Goal: Complete application form

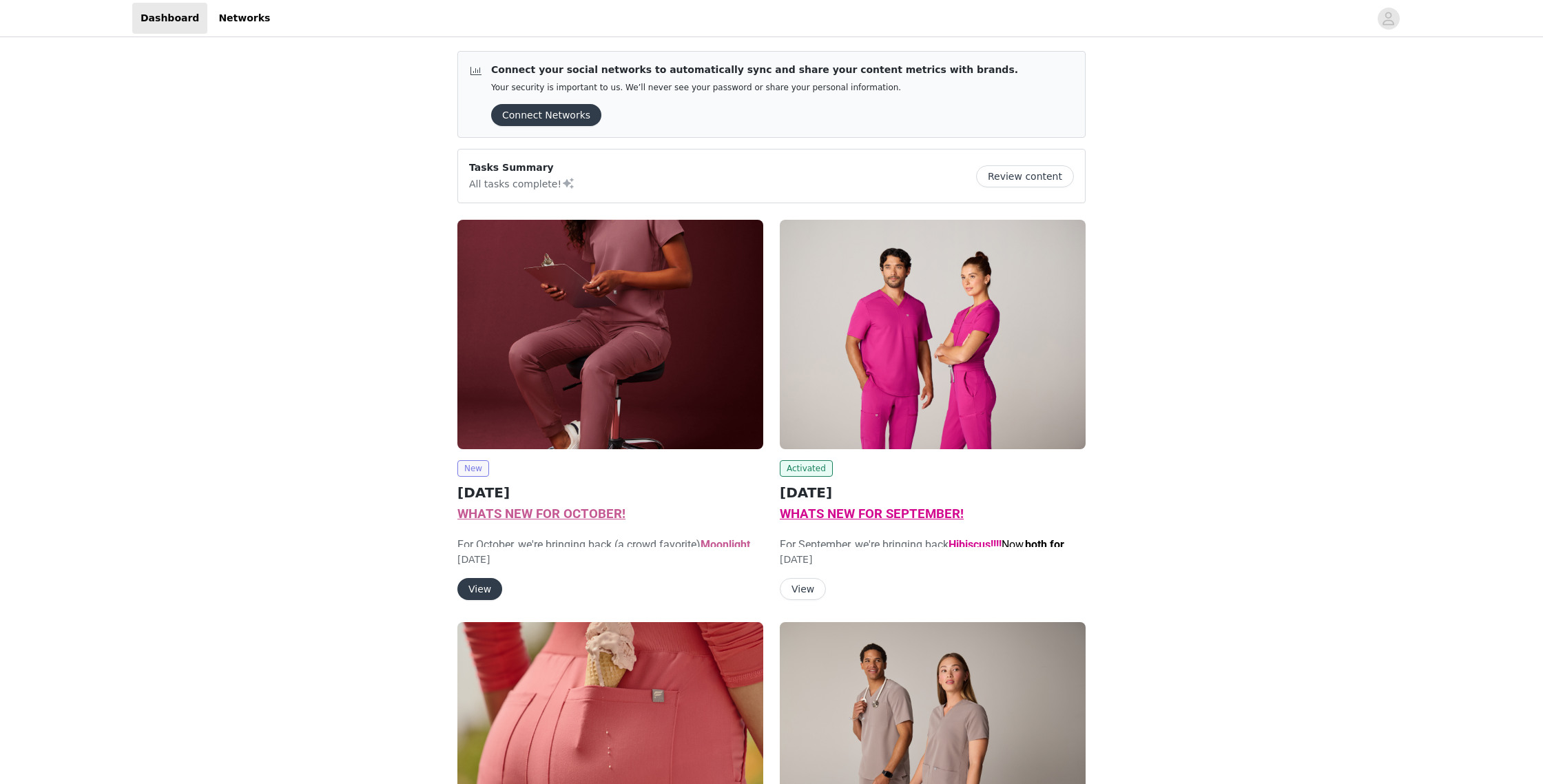
click at [470, 467] on span "New" at bounding box center [473, 469] width 32 height 16
click at [606, 363] on img at bounding box center [610, 334] width 306 height 229
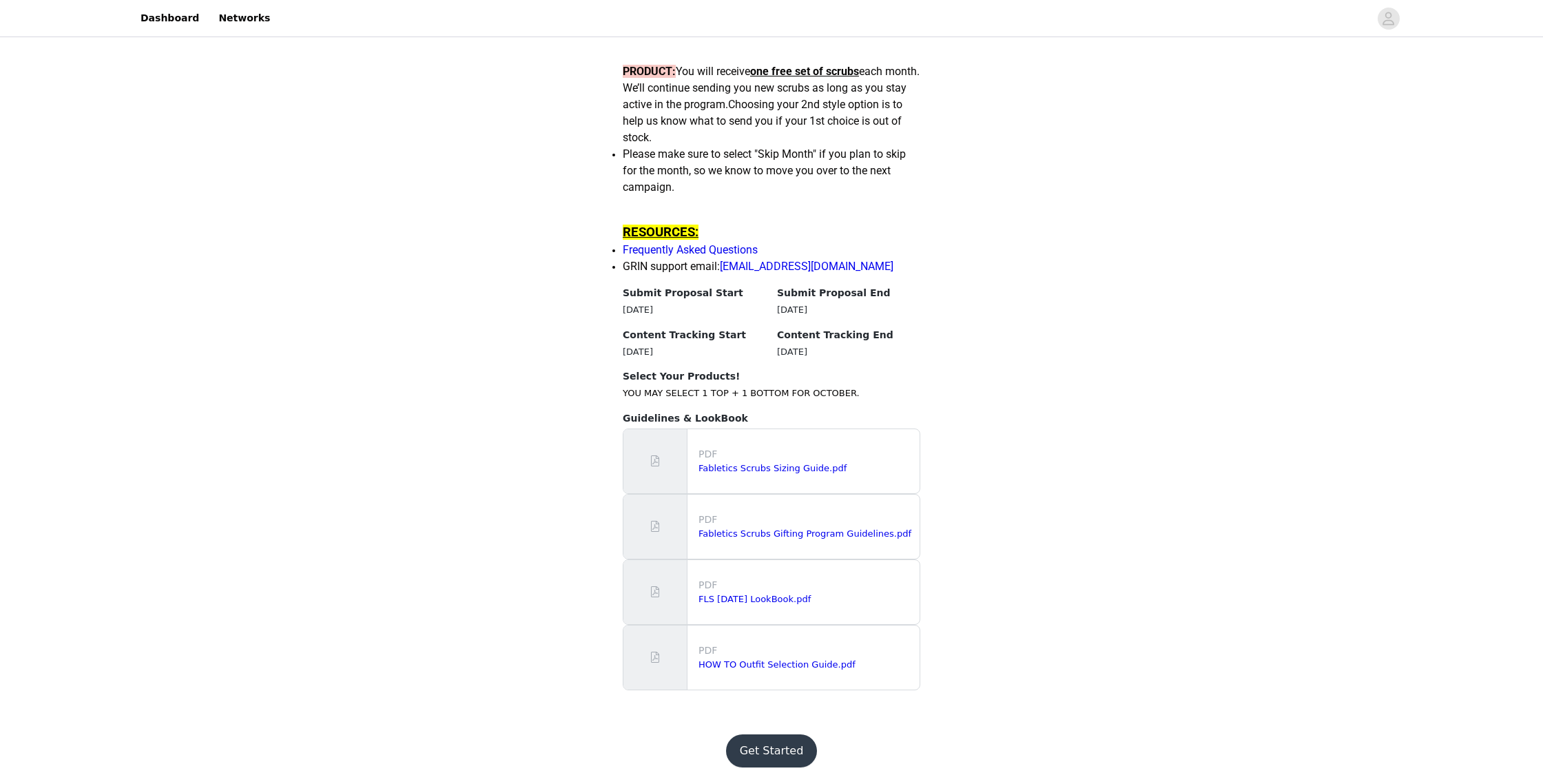
scroll to position [1200, 0]
click at [779, 750] on button "Get Started" at bounding box center [772, 750] width 92 height 33
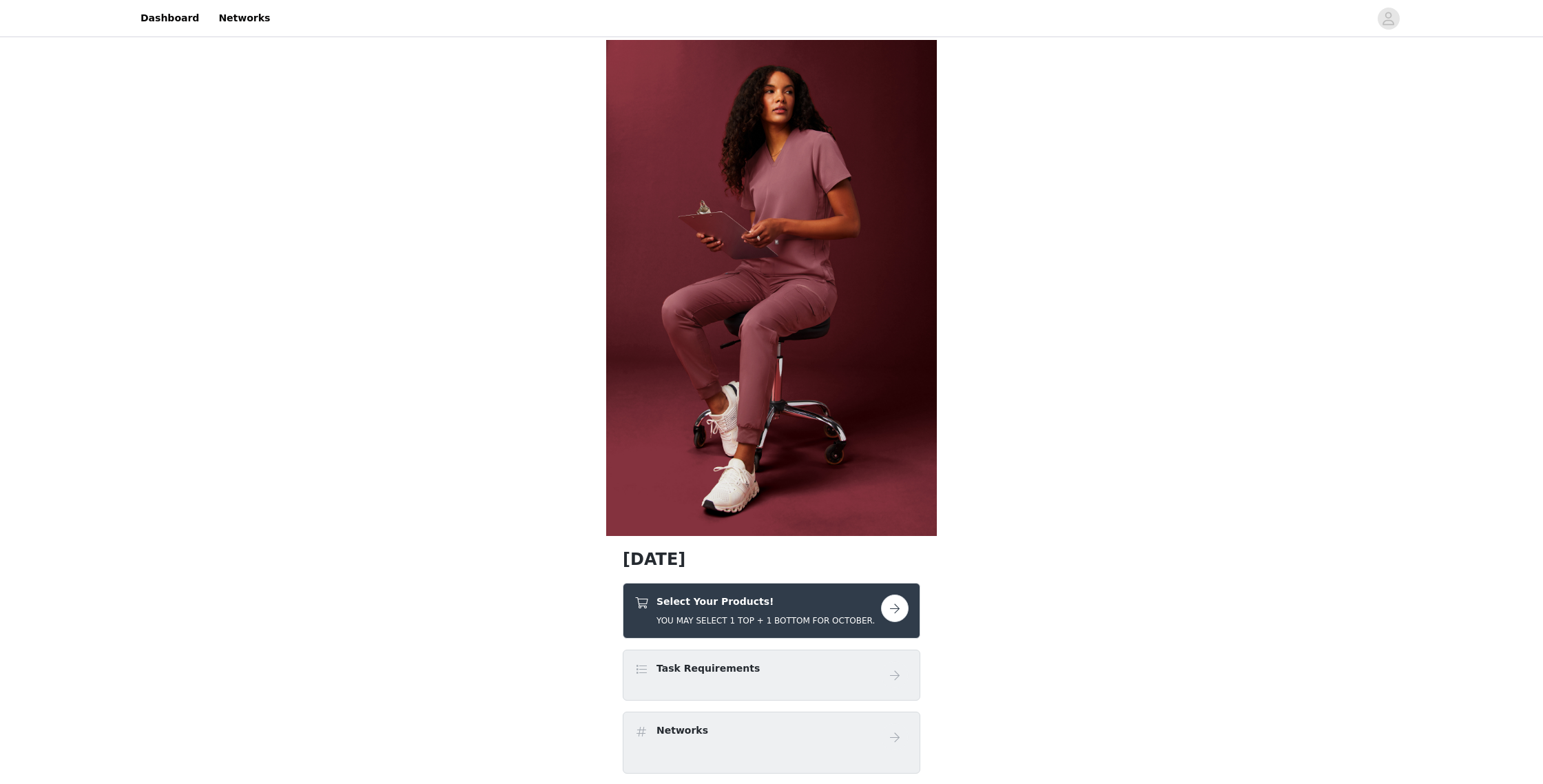
click at [895, 610] on button "button" at bounding box center [895, 608] width 27 height 27
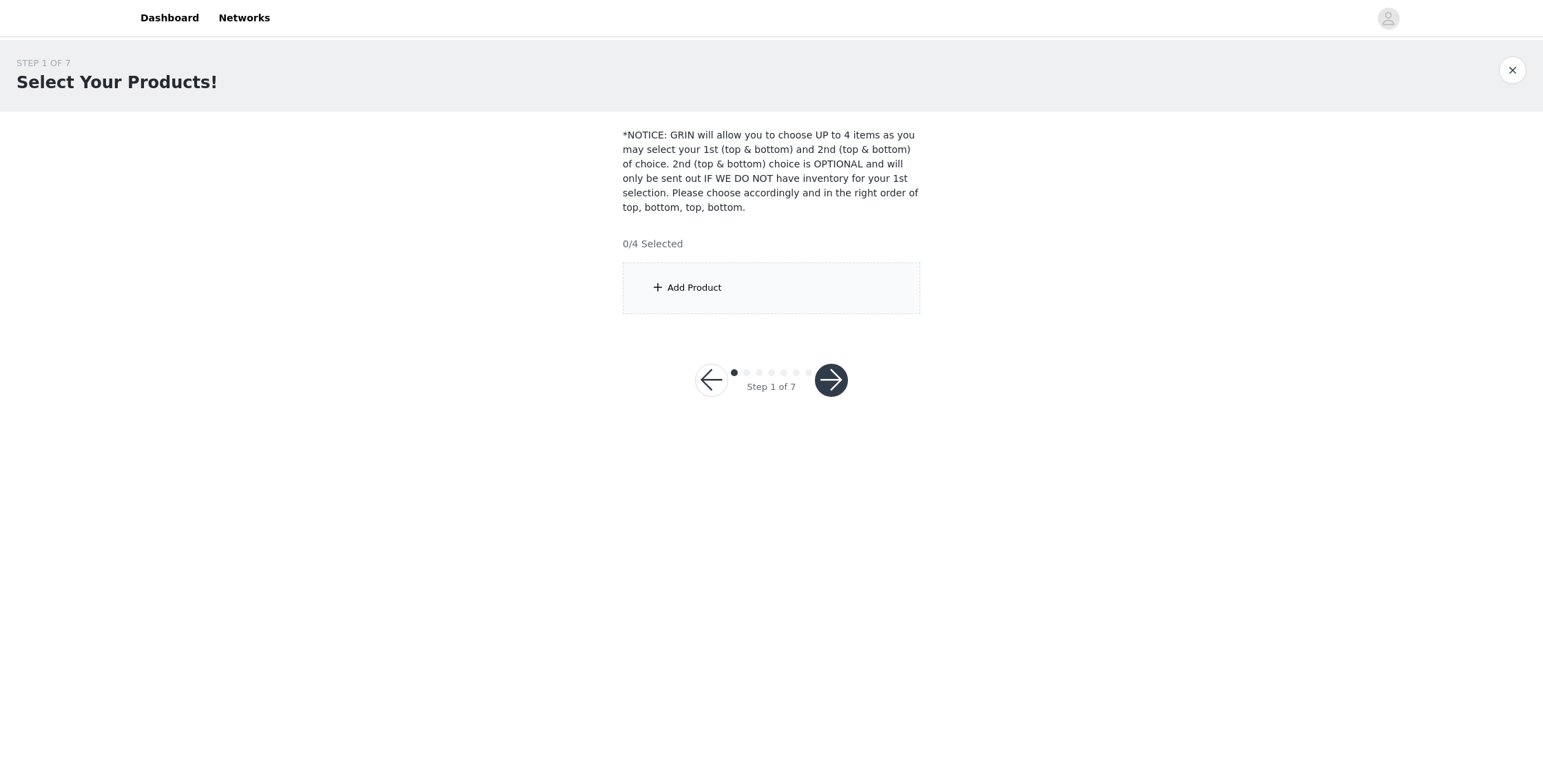
click at [659, 294] on span at bounding box center [657, 287] width 14 height 16
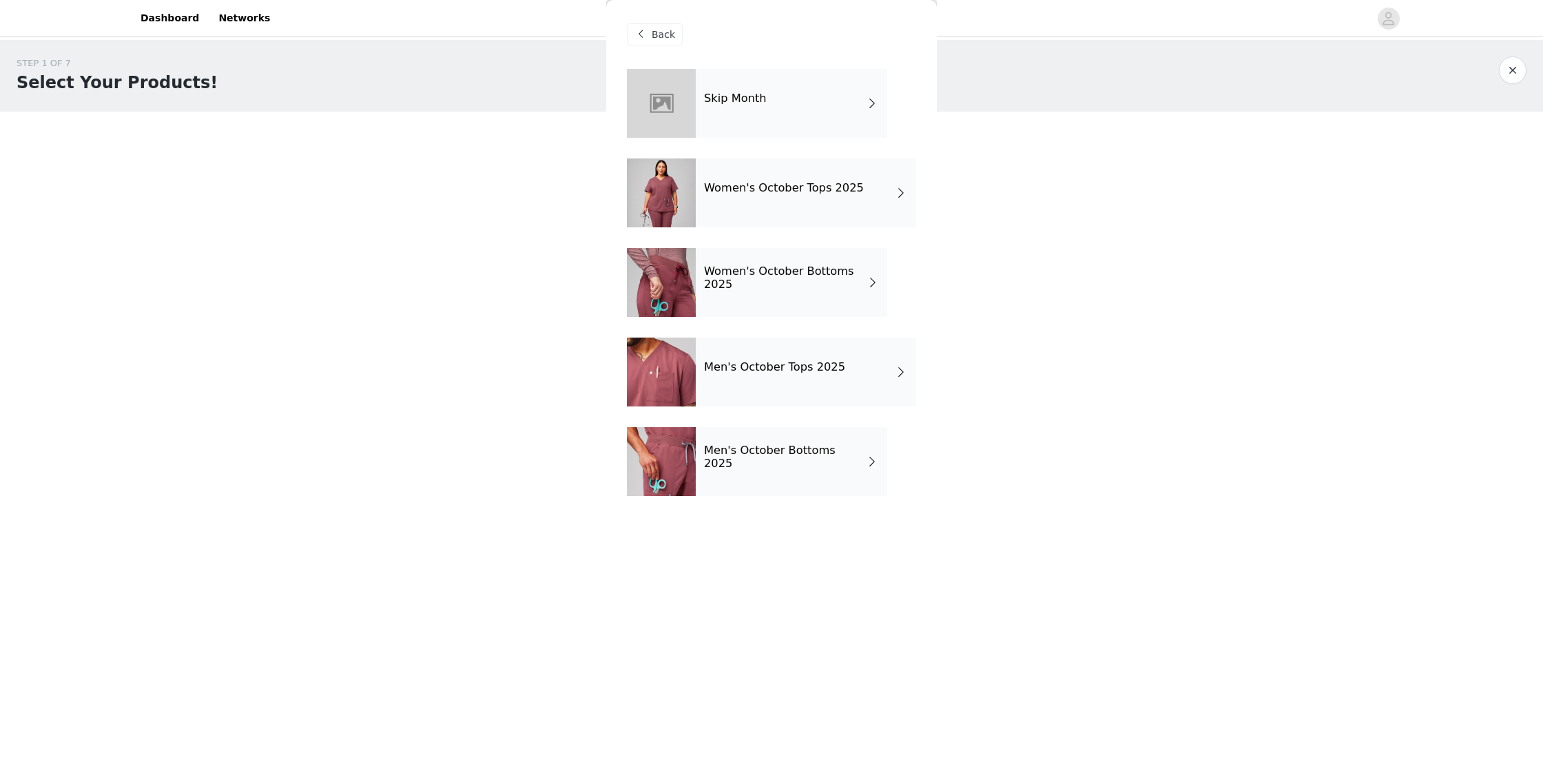
click at [785, 189] on h4 "Women's October Tops 2025" at bounding box center [784, 189] width 160 height 13
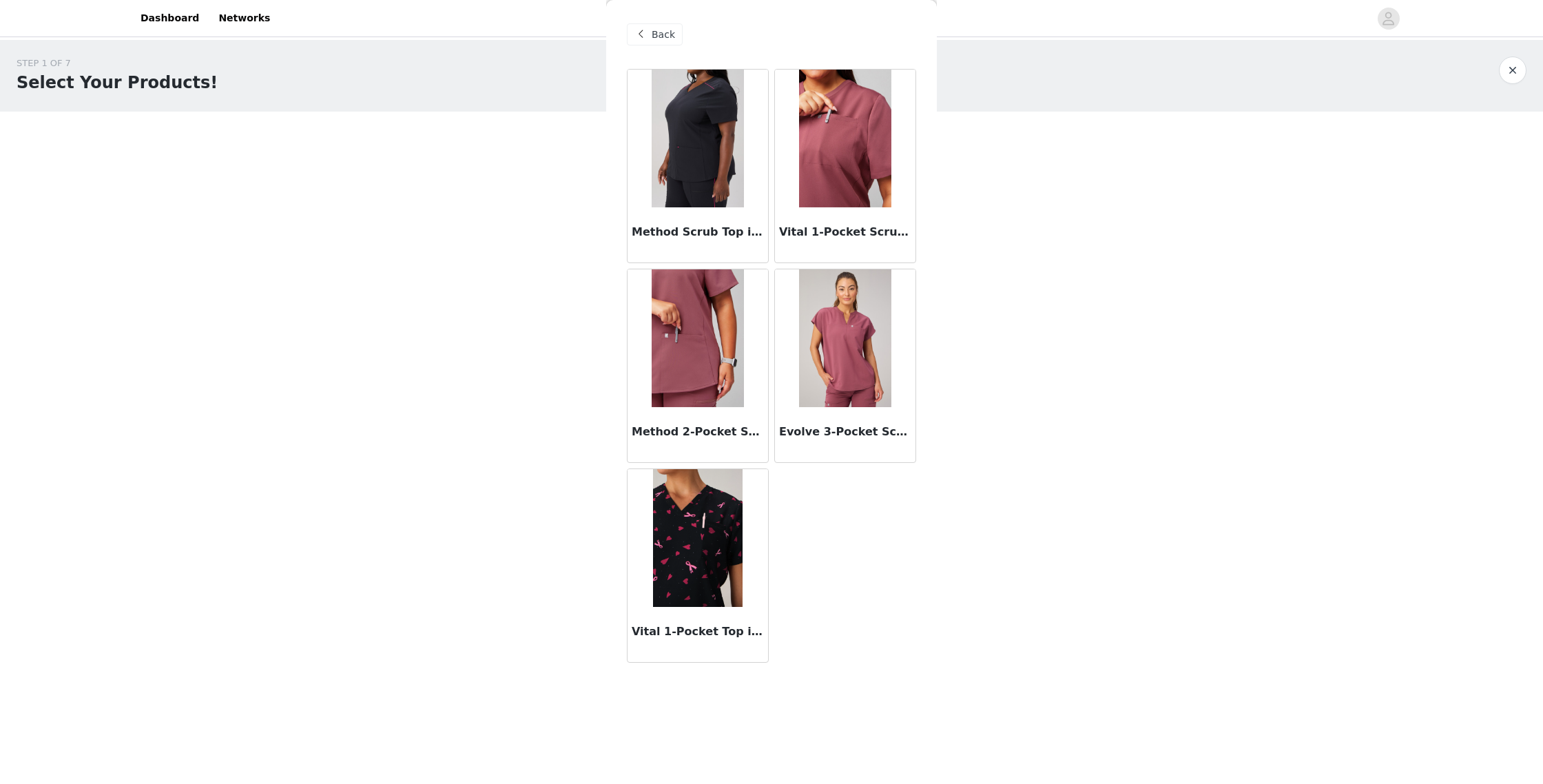
click at [704, 537] on img at bounding box center [698, 538] width 91 height 138
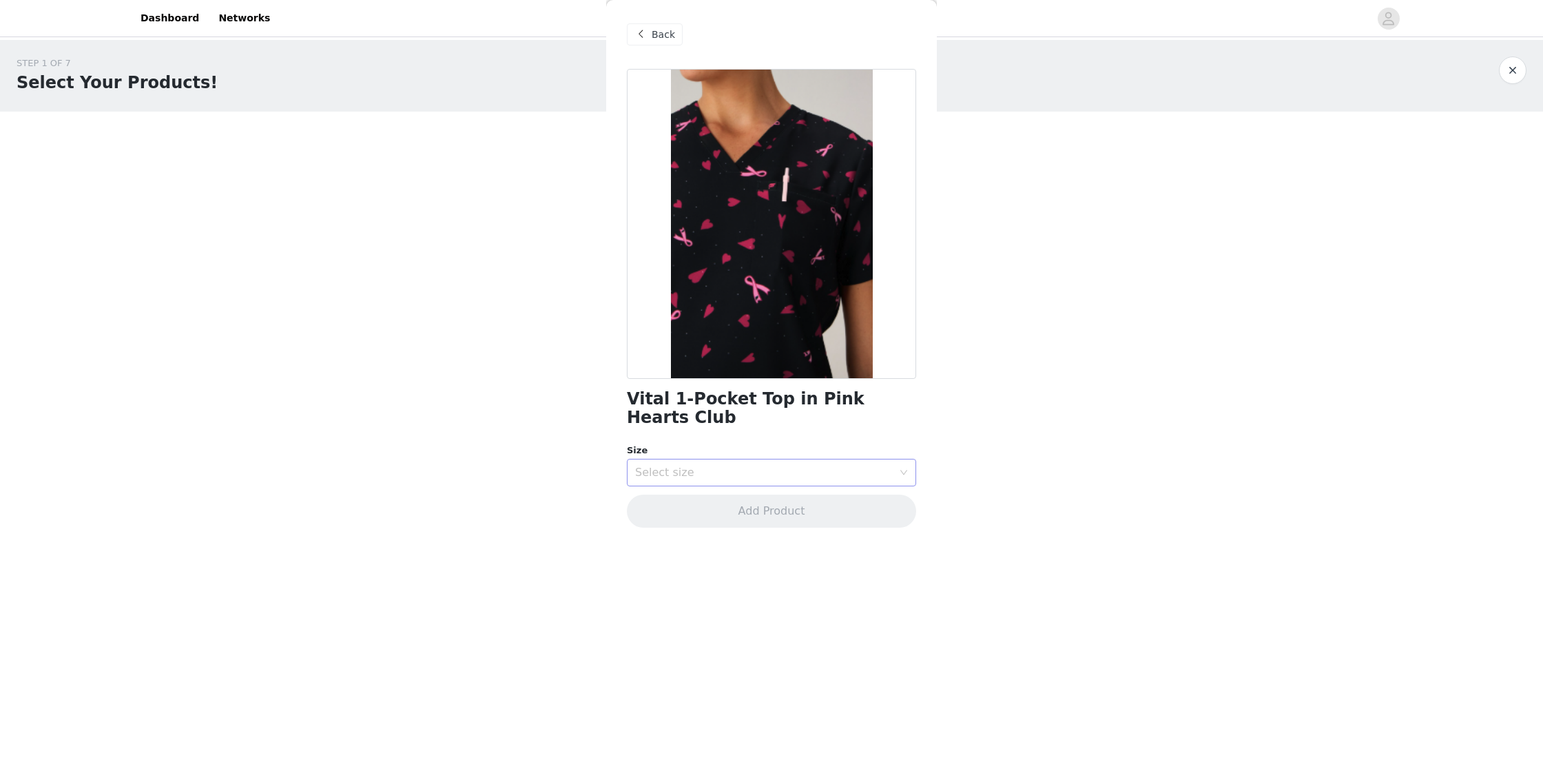
click at [709, 466] on div "Select size" at bounding box center [764, 472] width 257 height 14
click at [707, 518] on li "S" at bounding box center [772, 528] width 289 height 22
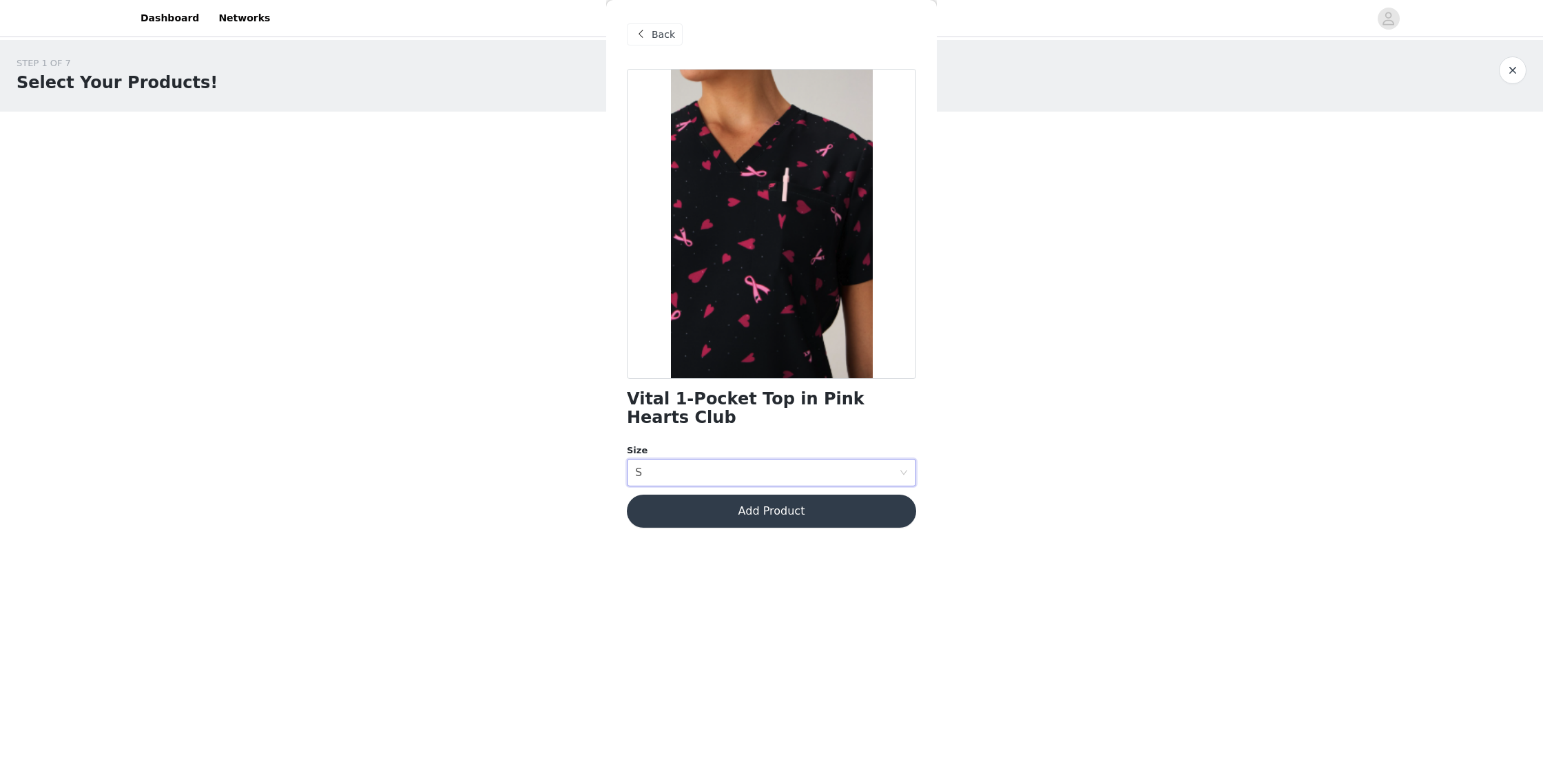
click at [775, 495] on button "Add Product" at bounding box center [772, 511] width 289 height 33
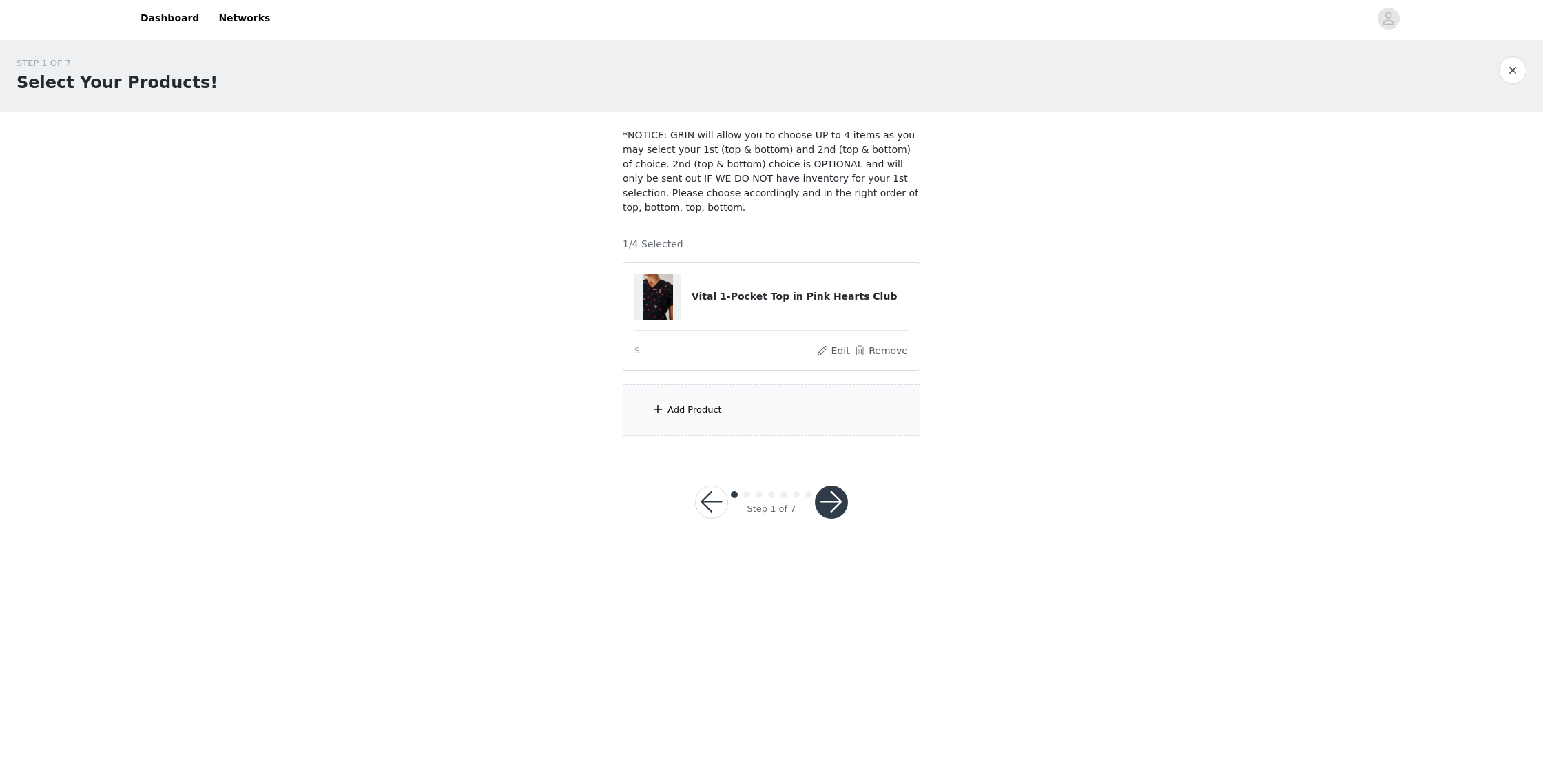
click at [675, 417] on div "Add Product" at bounding box center [772, 410] width 297 height 52
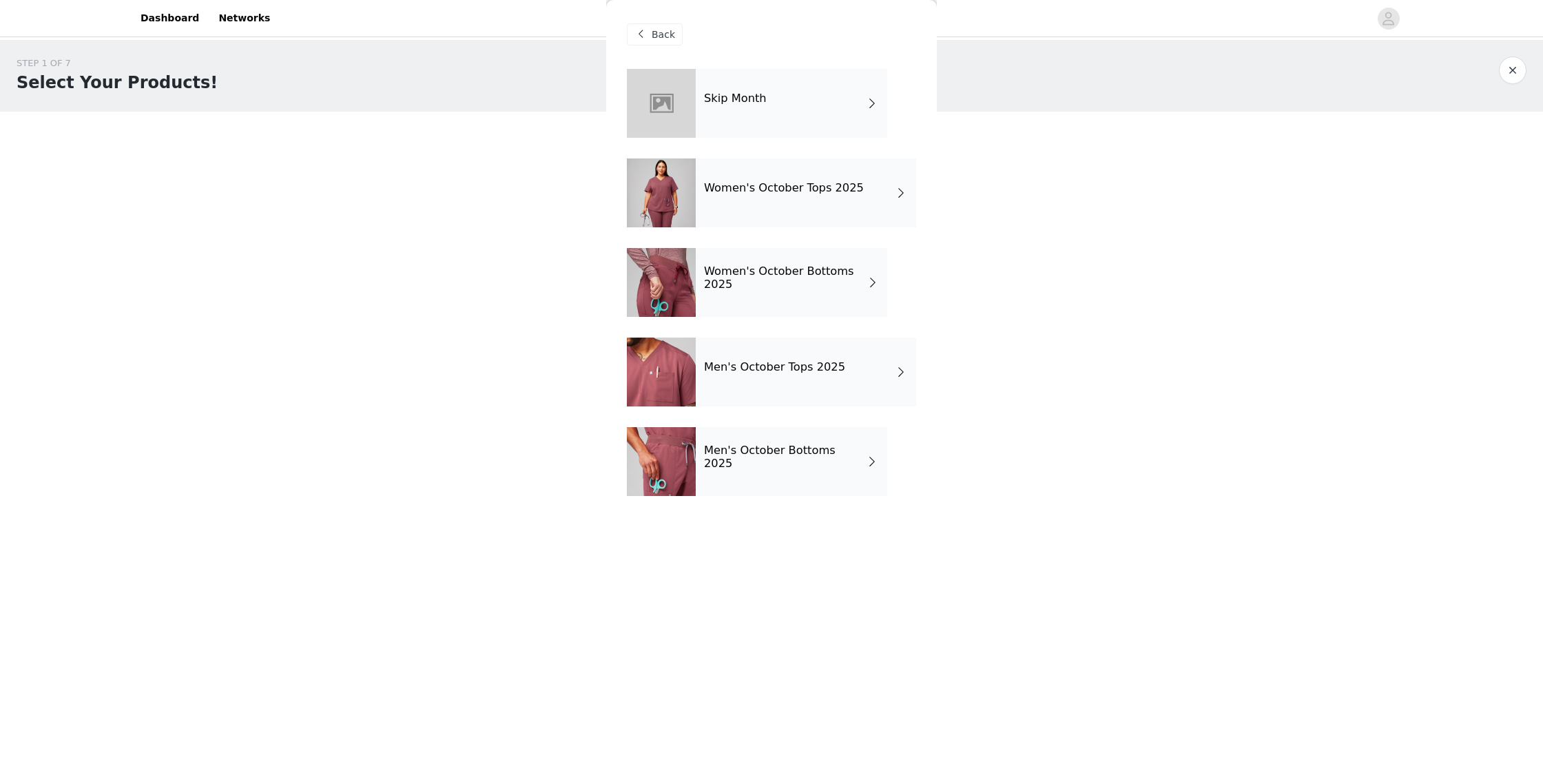
click at [755, 282] on h4 "Women's October Bottoms 2025" at bounding box center [785, 278] width 162 height 25
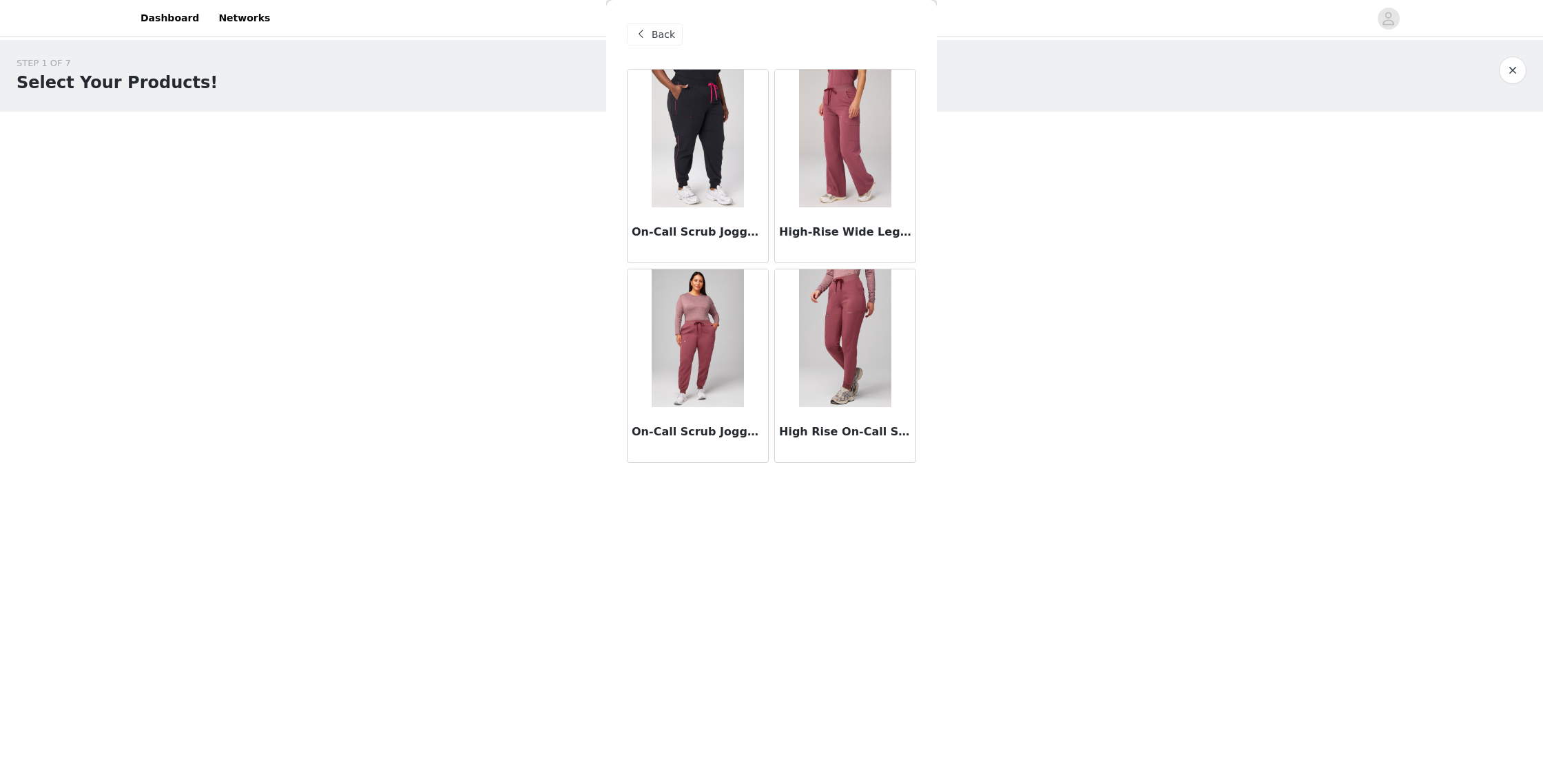
click at [690, 141] on img at bounding box center [697, 139] width 92 height 138
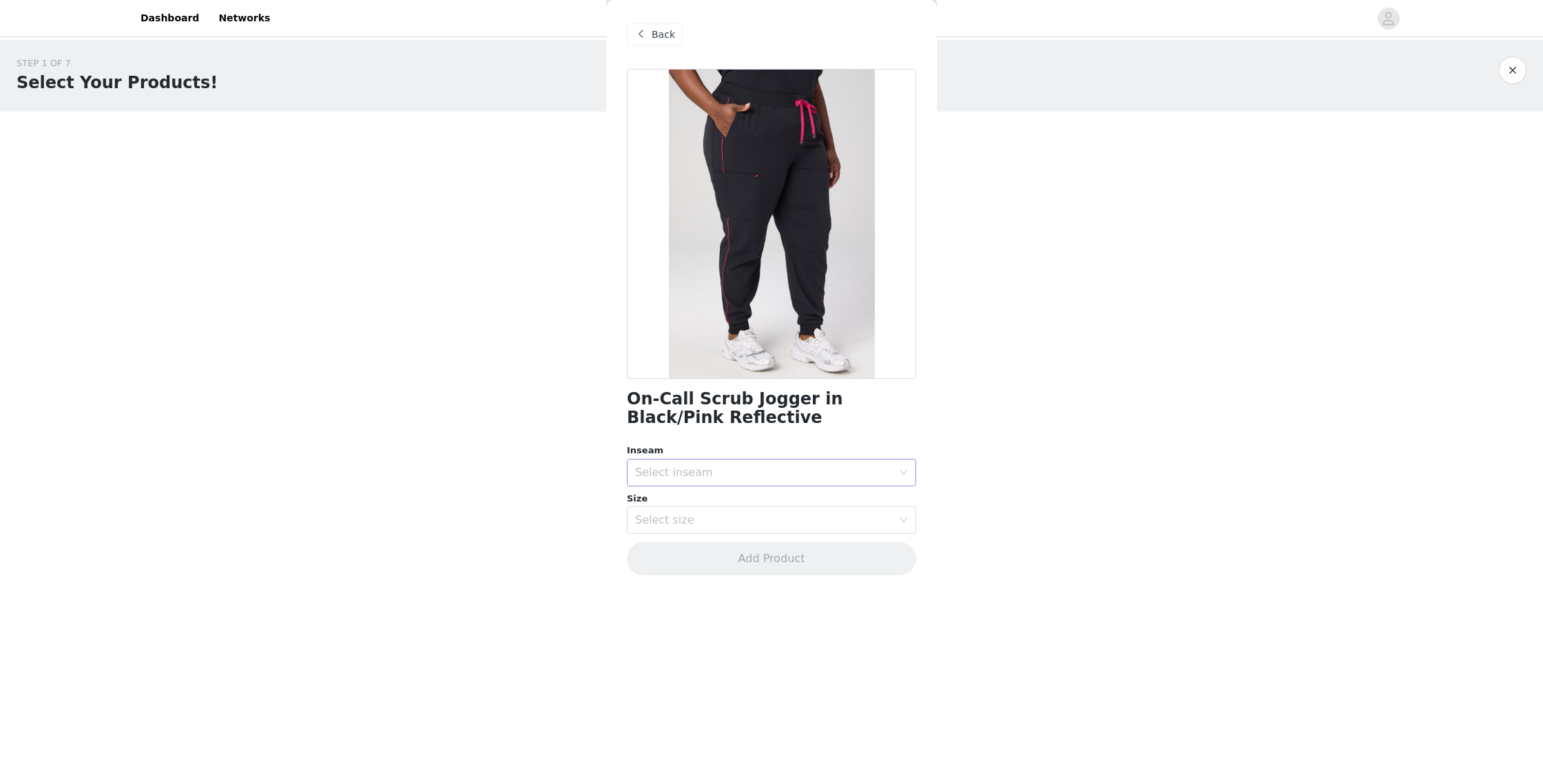
click at [720, 472] on div "Select inseam" at bounding box center [764, 472] width 257 height 14
click at [694, 548] on li "Tall" at bounding box center [772, 547] width 289 height 22
click at [713, 521] on div "Select size" at bounding box center [764, 519] width 257 height 14
click at [739, 591] on li "S" at bounding box center [772, 595] width 289 height 22
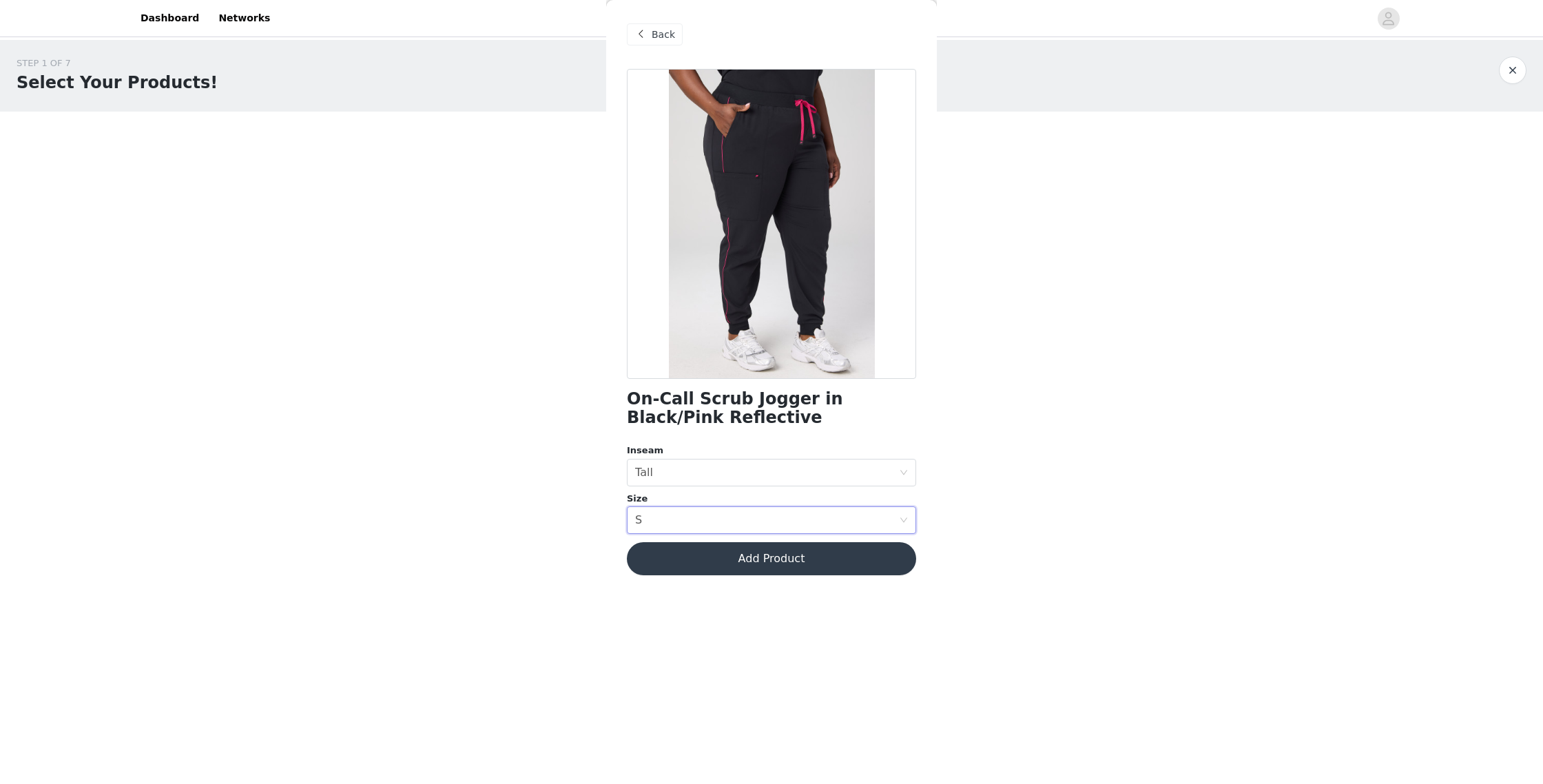
click at [772, 559] on button "Add Product" at bounding box center [772, 558] width 289 height 33
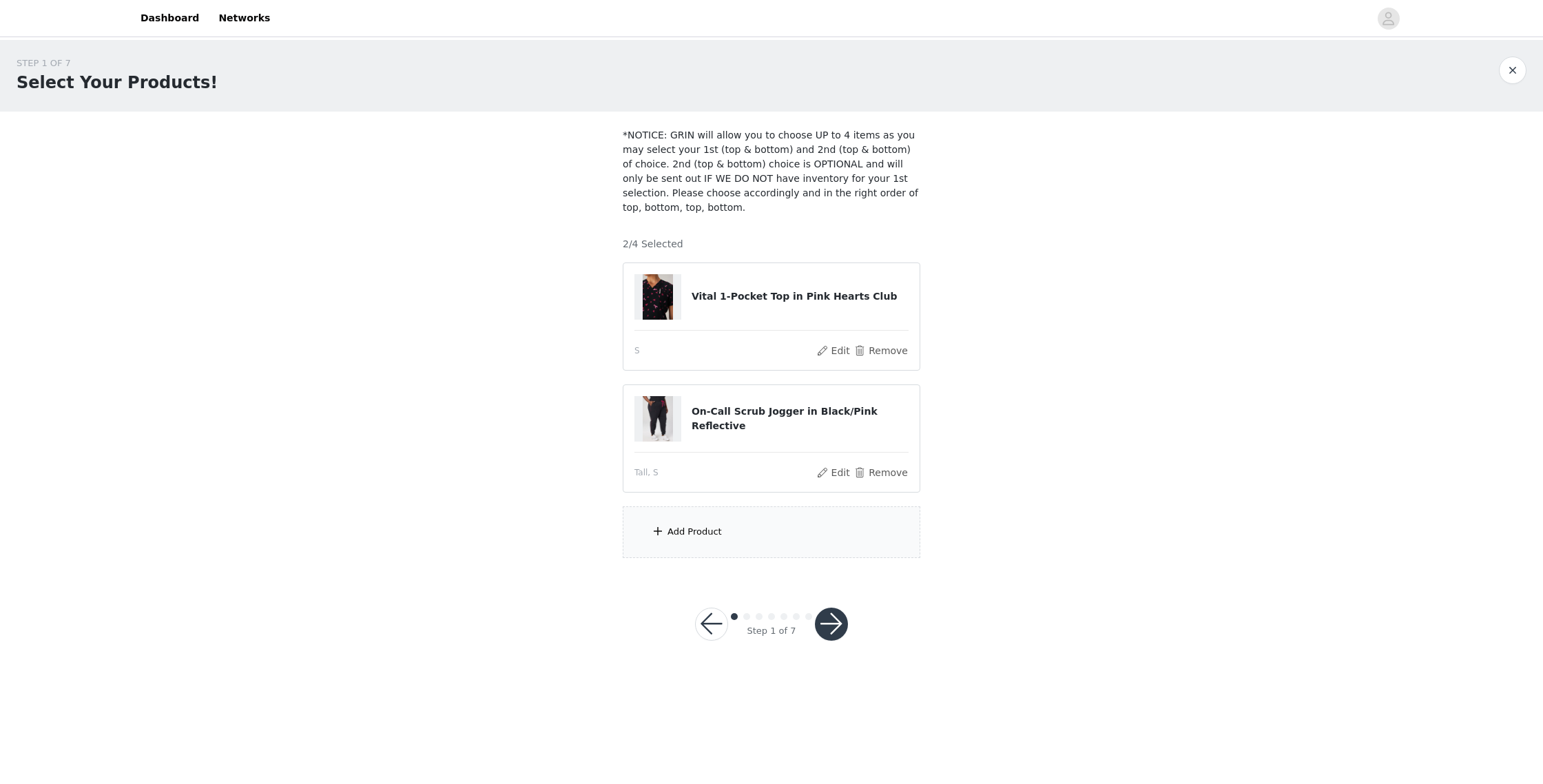
click at [717, 529] on div "Add Product" at bounding box center [694, 531] width 54 height 14
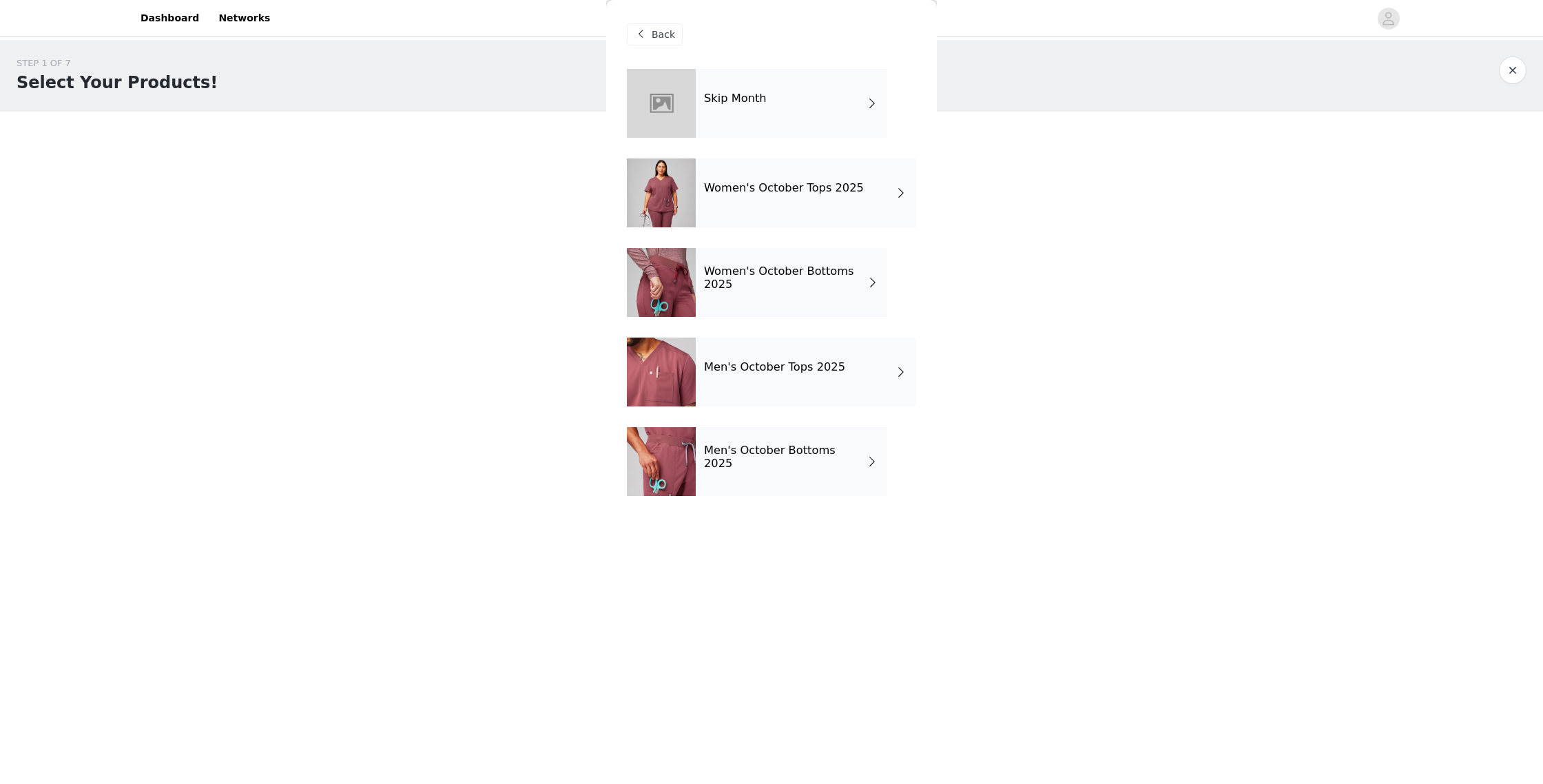
click at [755, 189] on h4 "Women's October Tops 2025" at bounding box center [784, 189] width 160 height 13
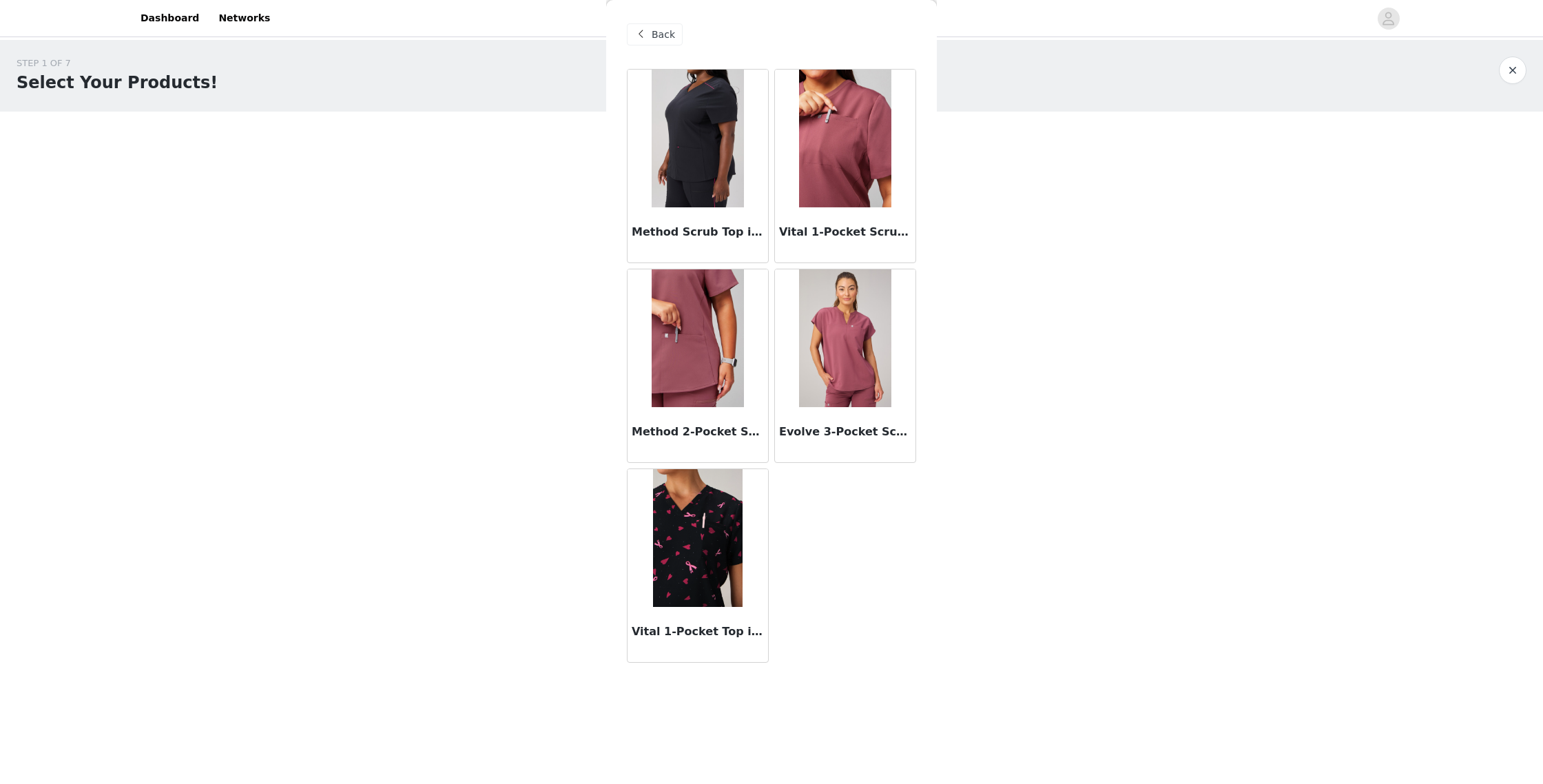
click at [829, 169] on img at bounding box center [845, 139] width 92 height 138
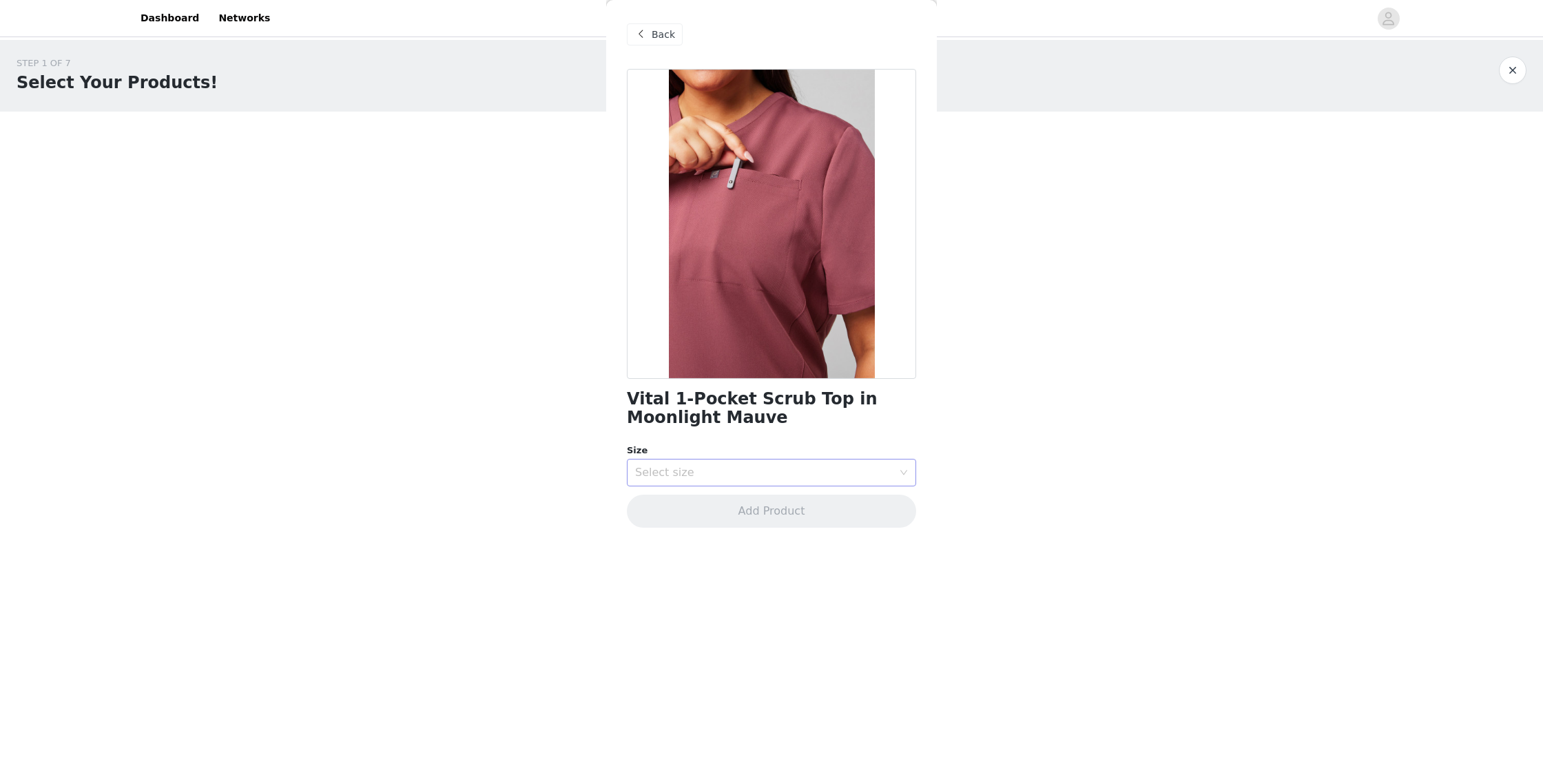
click at [742, 476] on div "Select size" at bounding box center [764, 472] width 257 height 14
click at [716, 539] on li "S" at bounding box center [772, 547] width 289 height 22
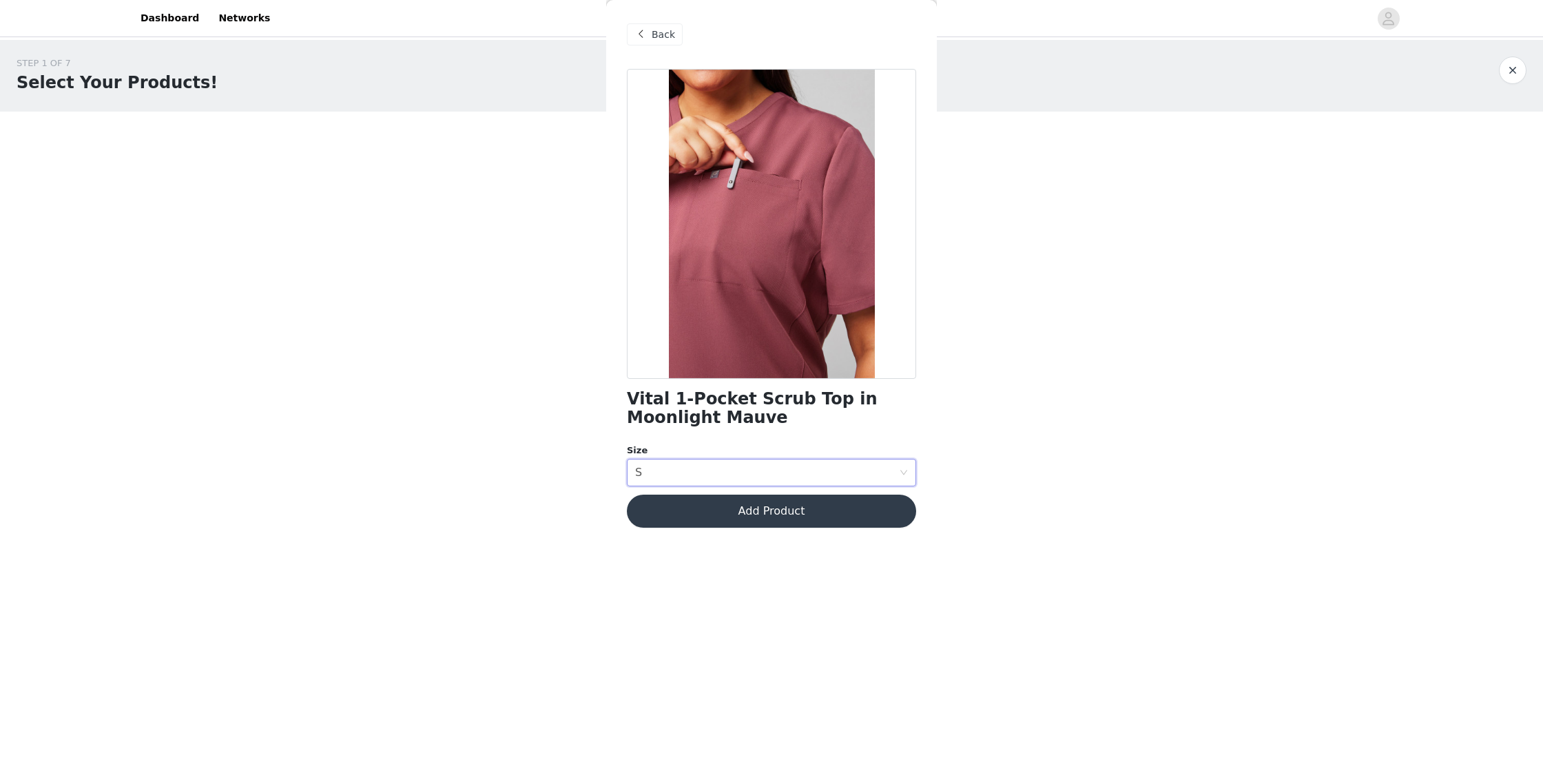
click at [768, 517] on button "Add Product" at bounding box center [772, 511] width 289 height 33
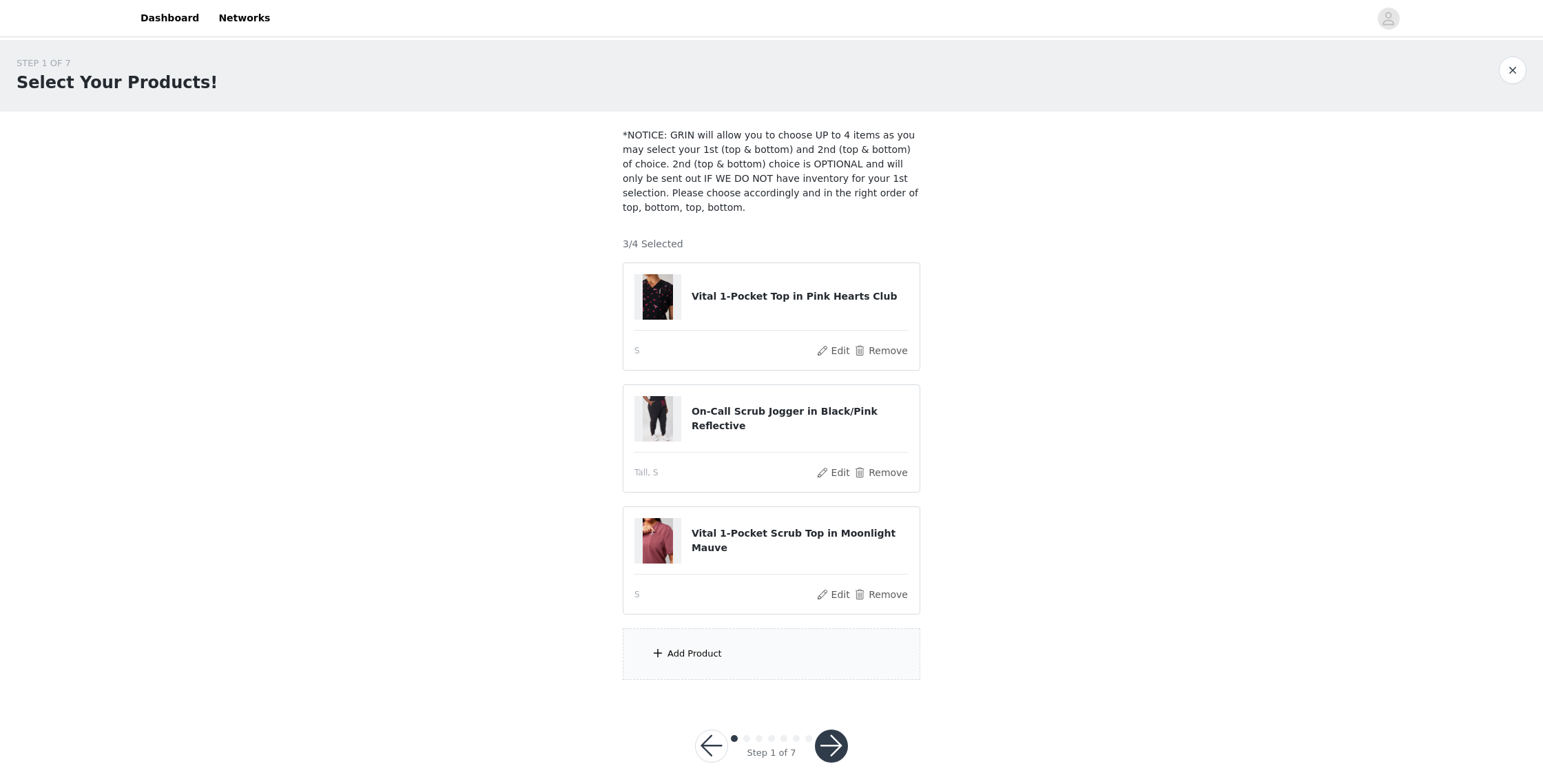
click at [738, 648] on div "Add Product" at bounding box center [772, 653] width 297 height 52
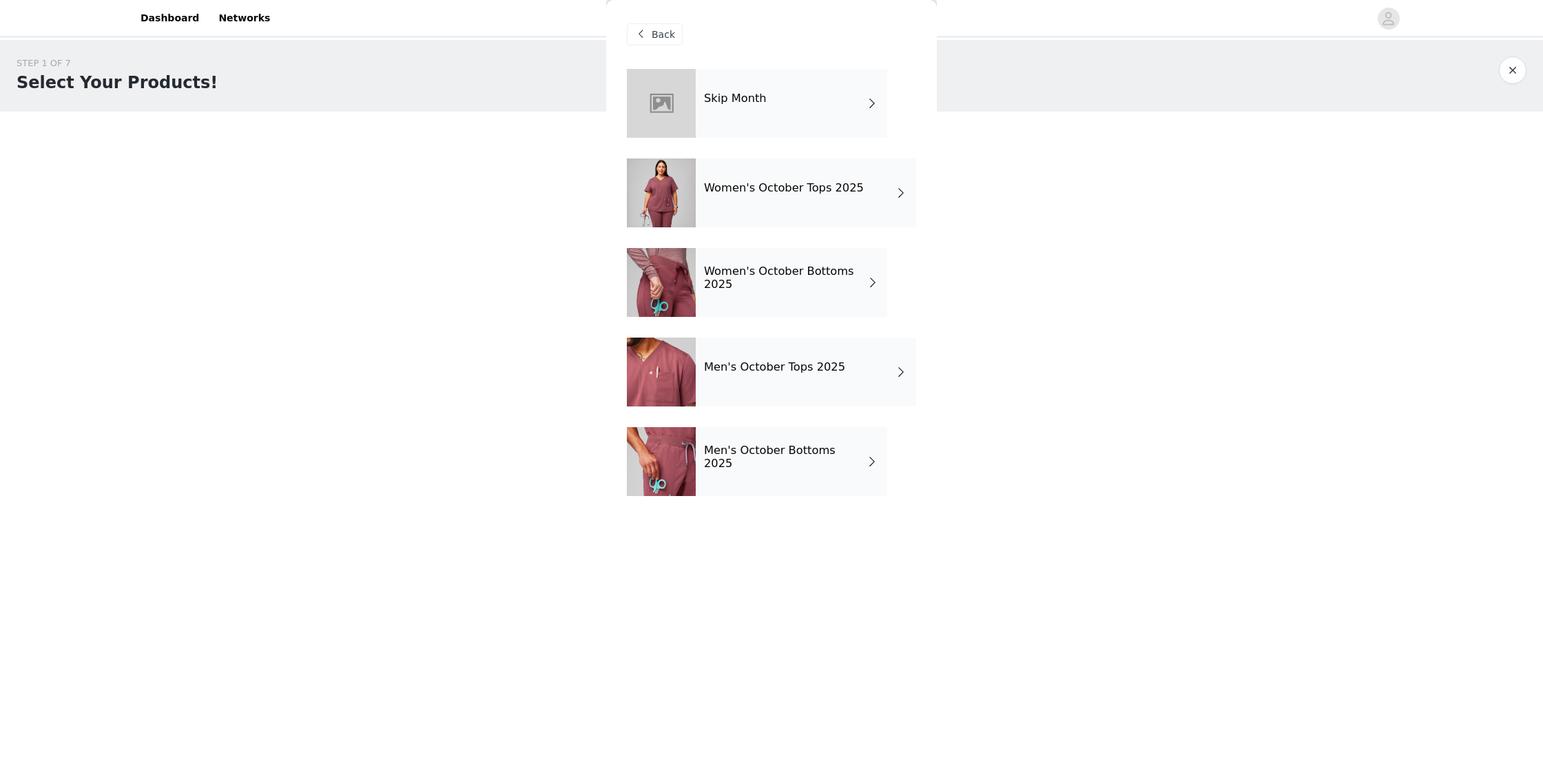
click at [757, 270] on h4 "Women's October Bottoms 2025" at bounding box center [785, 278] width 162 height 25
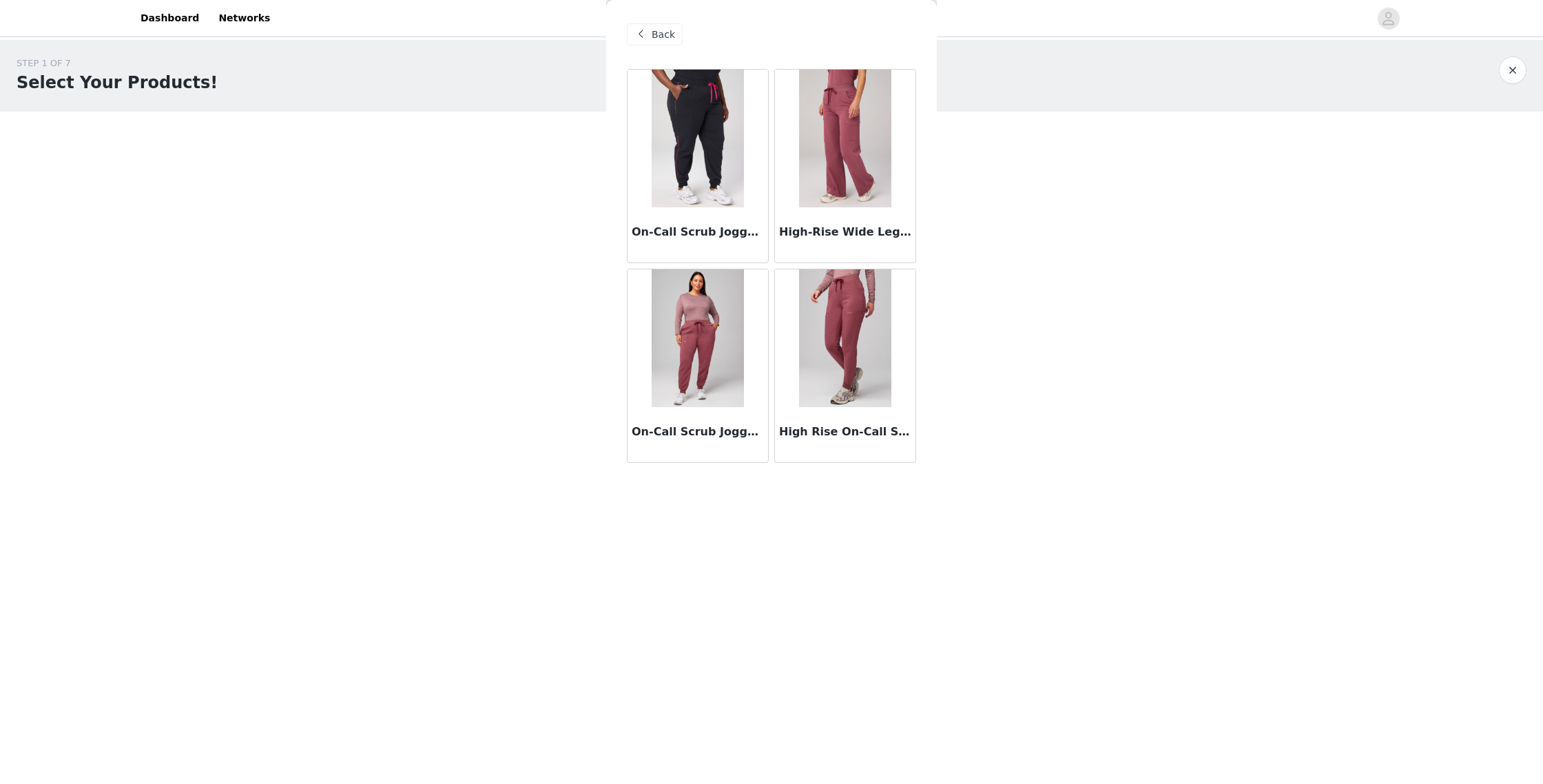
click at [849, 136] on img at bounding box center [845, 139] width 92 height 138
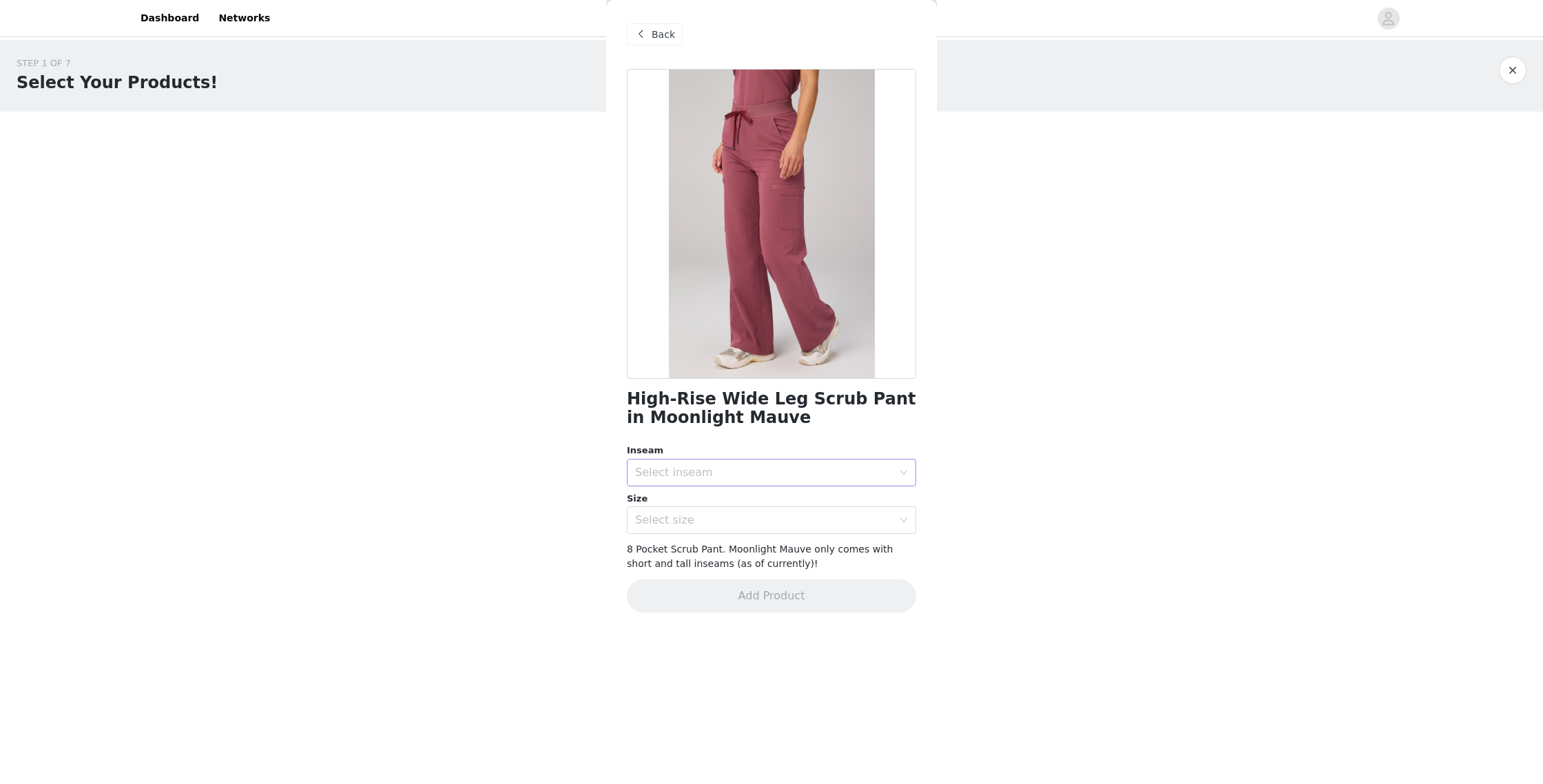
click at [675, 472] on div "Select inseam" at bounding box center [764, 472] width 257 height 14
click at [682, 544] on li "Tall" at bounding box center [772, 547] width 289 height 22
click at [680, 519] on div "Select size" at bounding box center [764, 519] width 257 height 14
click at [728, 592] on li "S" at bounding box center [772, 595] width 289 height 22
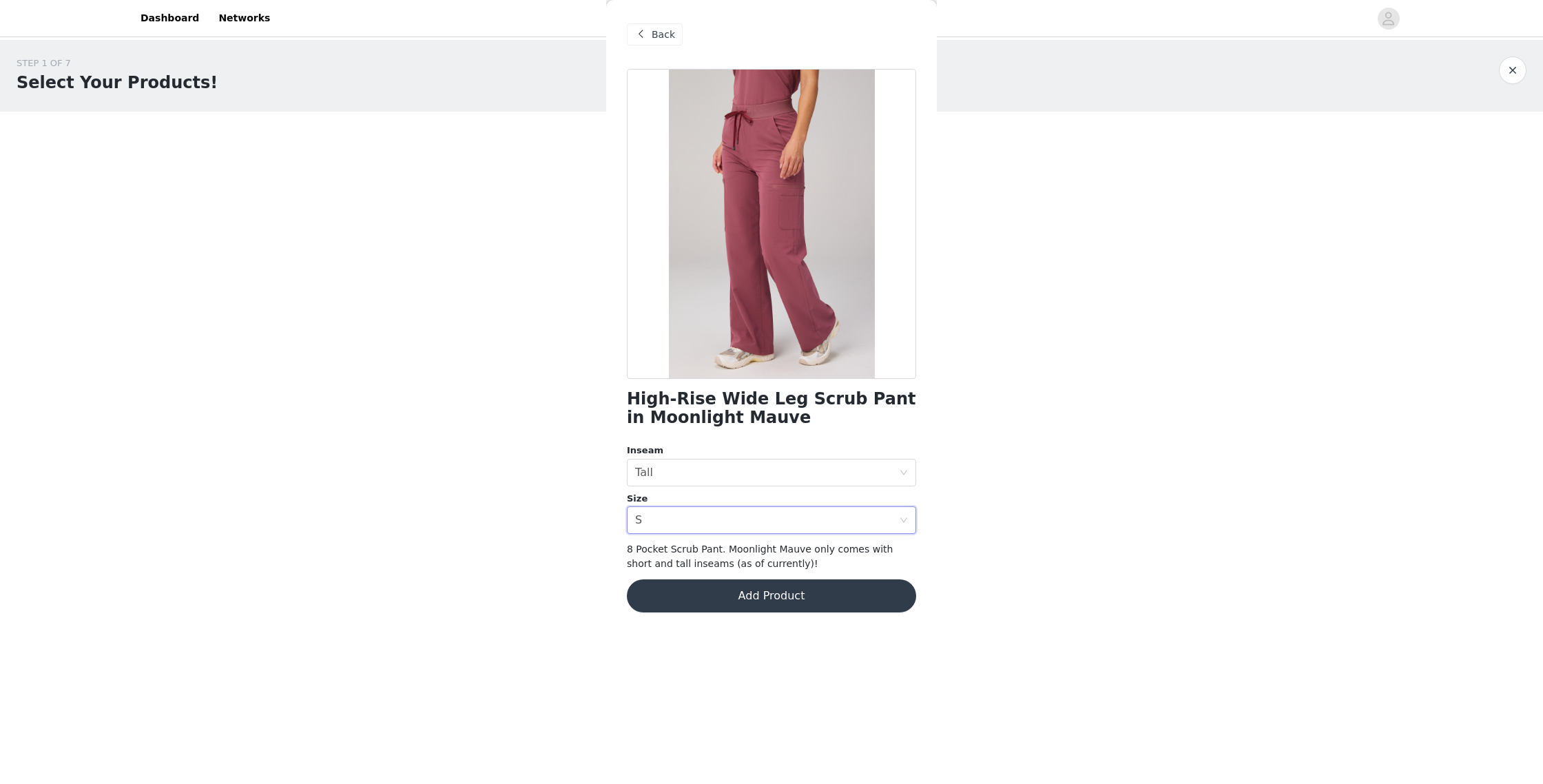
click at [757, 593] on button "Add Product" at bounding box center [772, 595] width 289 height 33
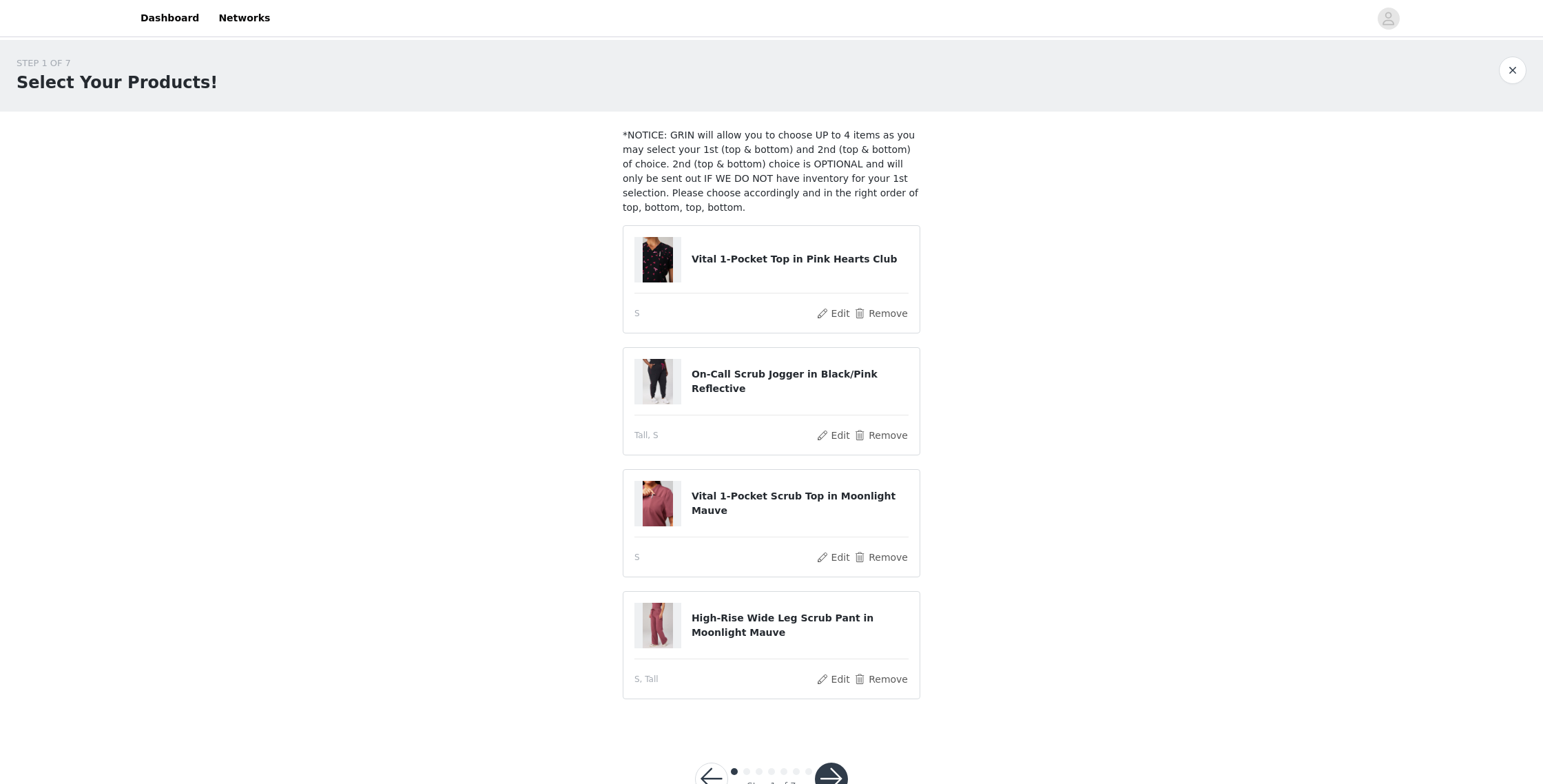
scroll to position [44, 0]
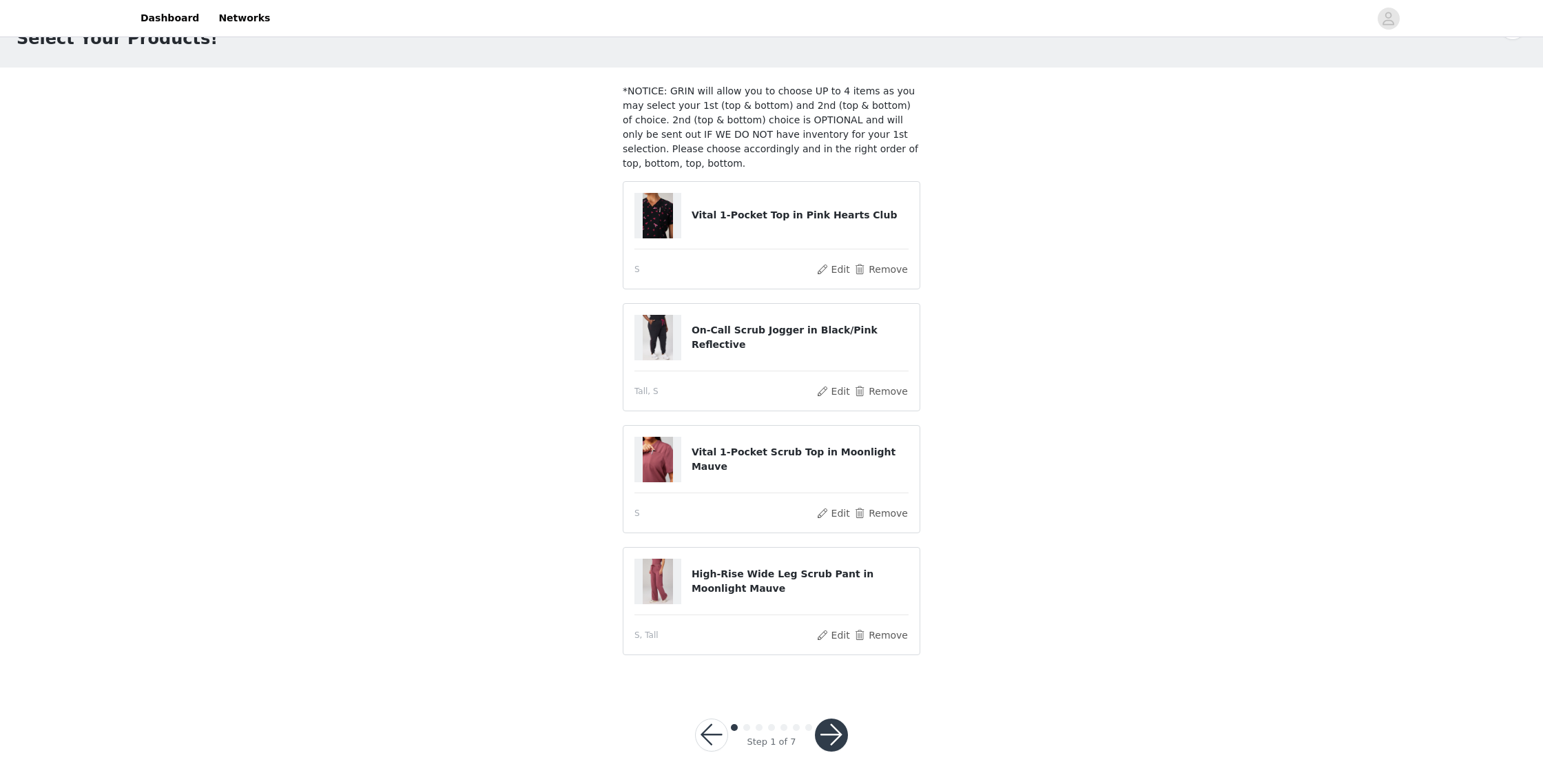
click at [831, 733] on button "button" at bounding box center [831, 735] width 33 height 33
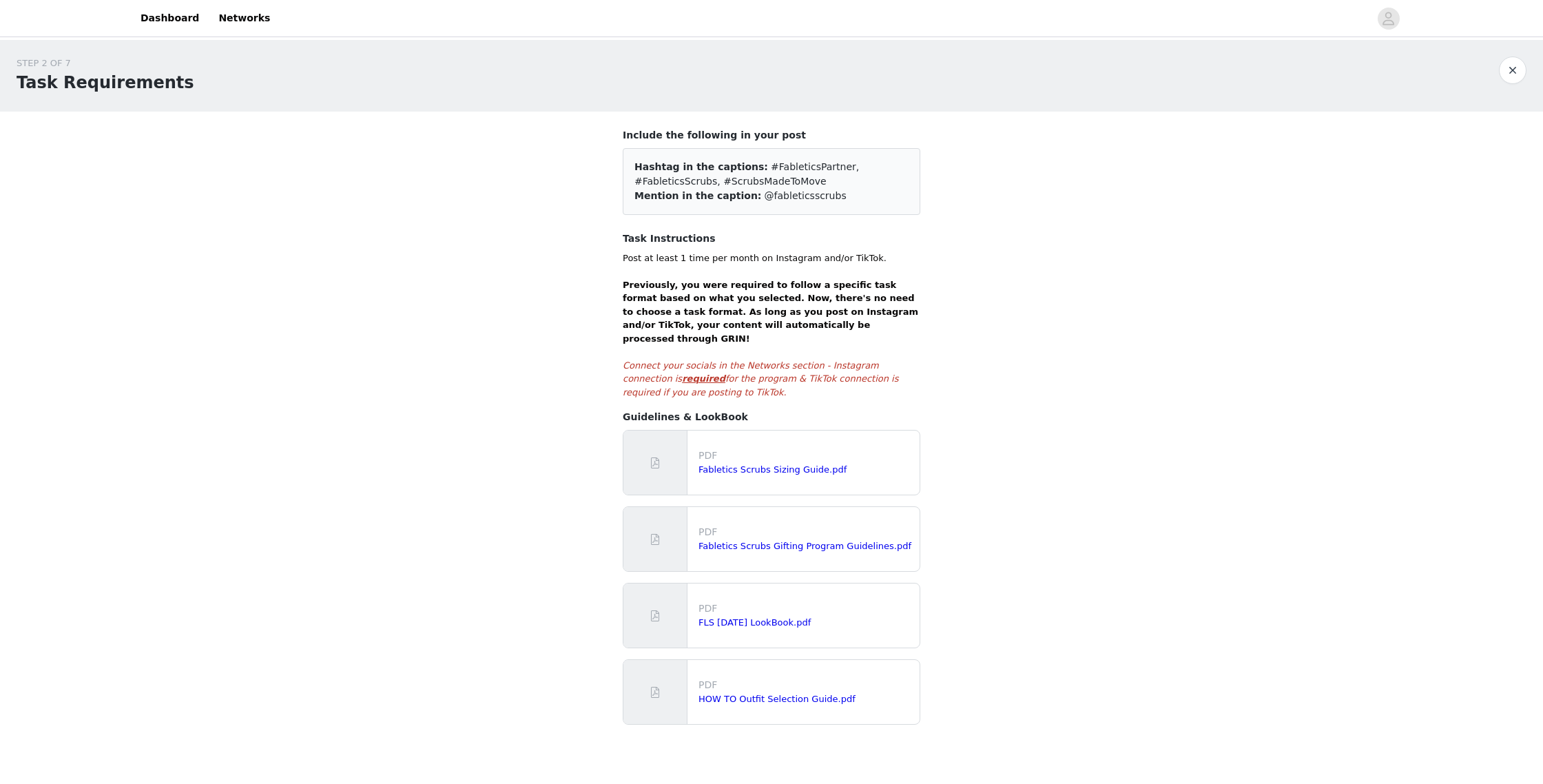
scroll to position [53, 0]
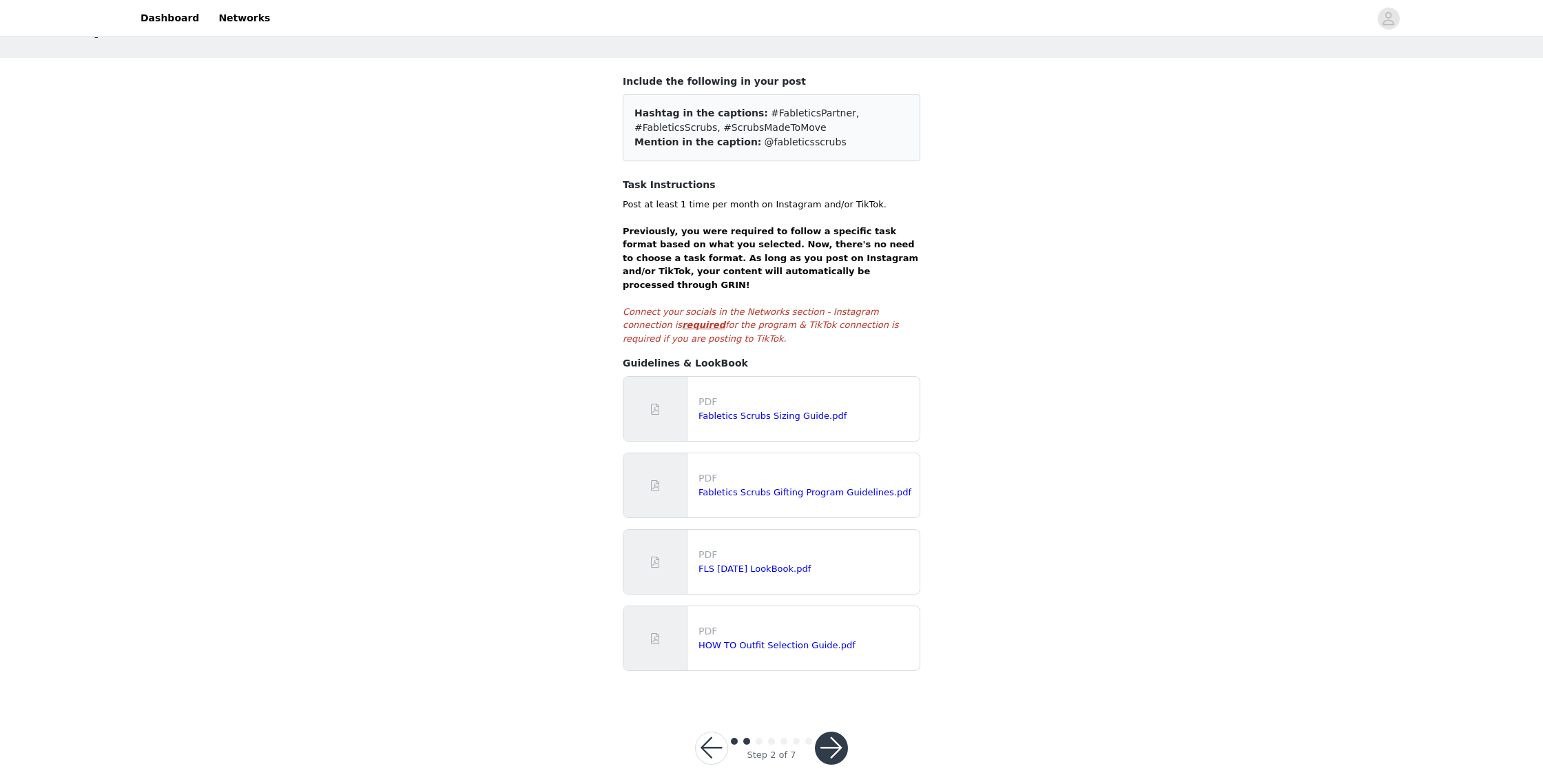
click at [833, 736] on button "button" at bounding box center [831, 748] width 33 height 33
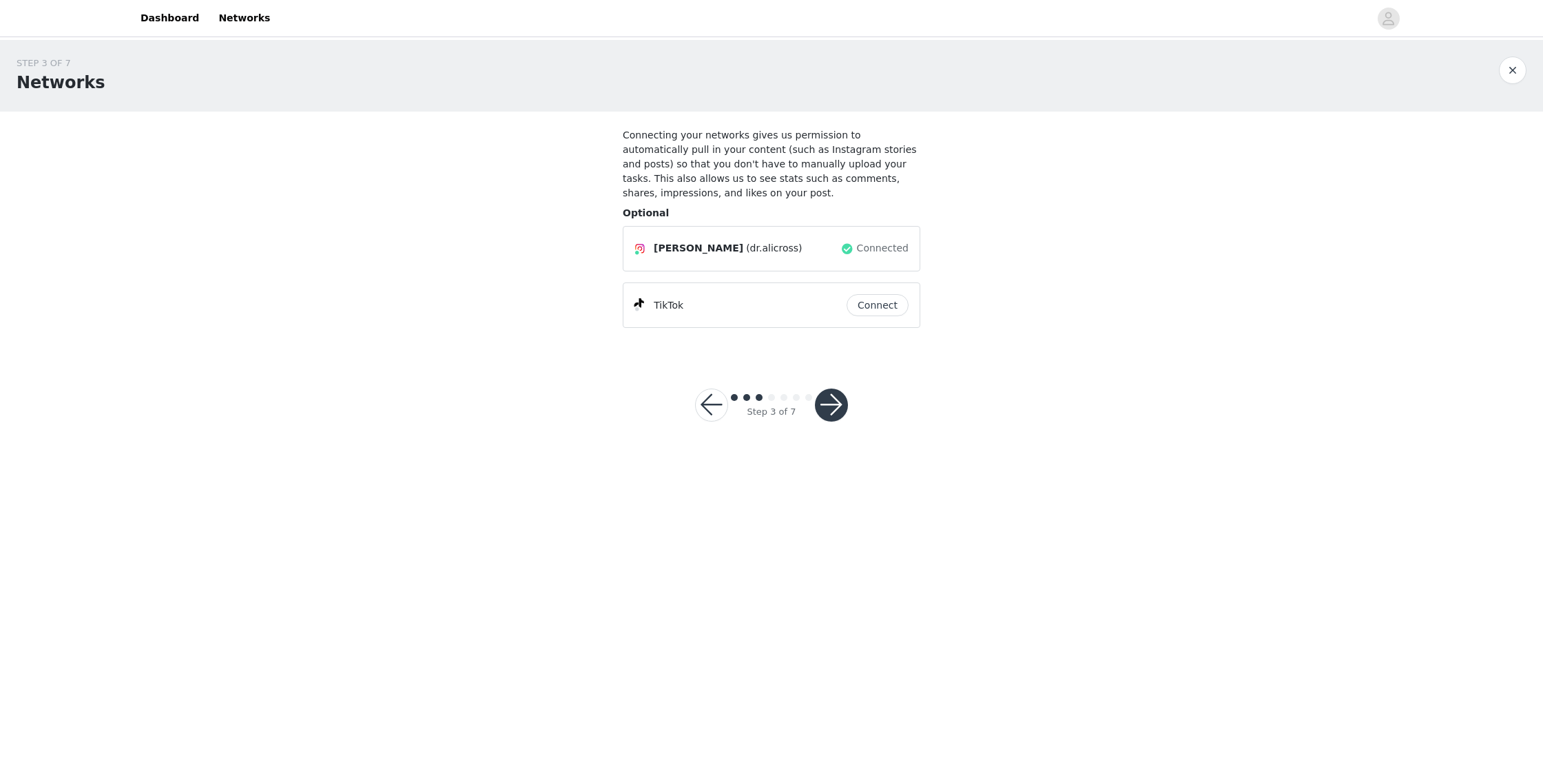
click at [843, 407] on button "button" at bounding box center [831, 405] width 33 height 33
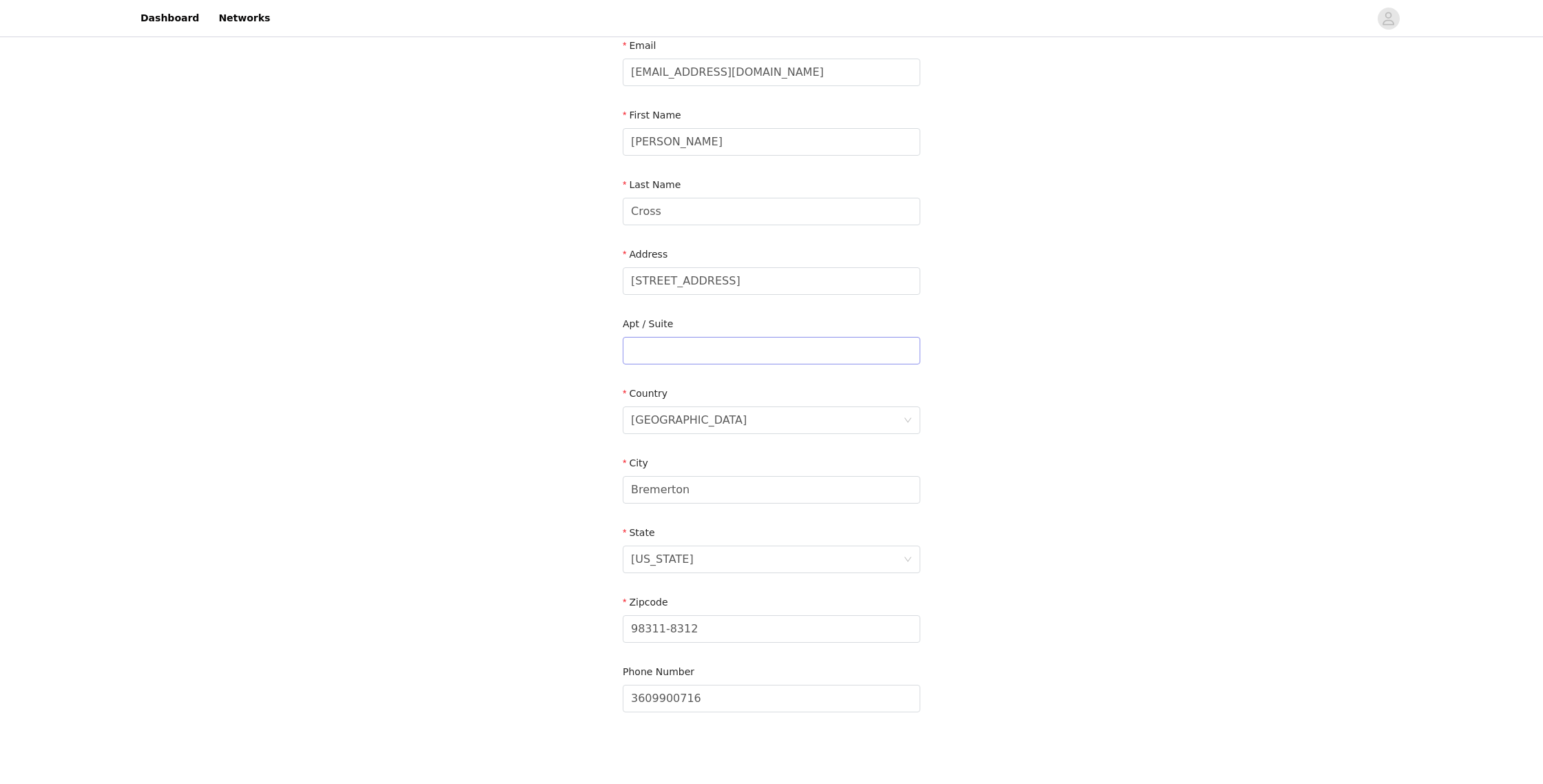
scroll to position [184, 0]
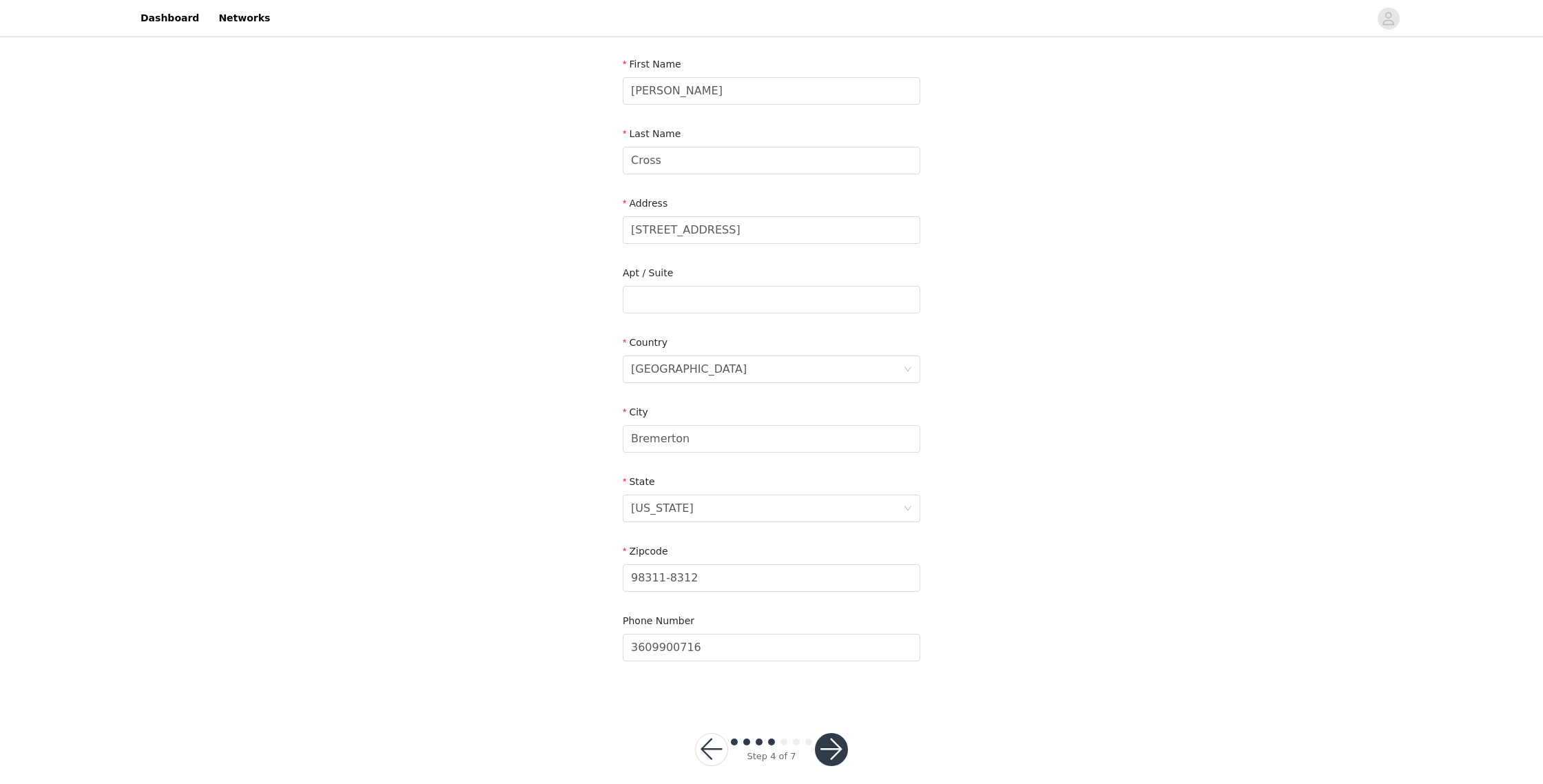
click at [817, 733] on button "button" at bounding box center [831, 750] width 33 height 33
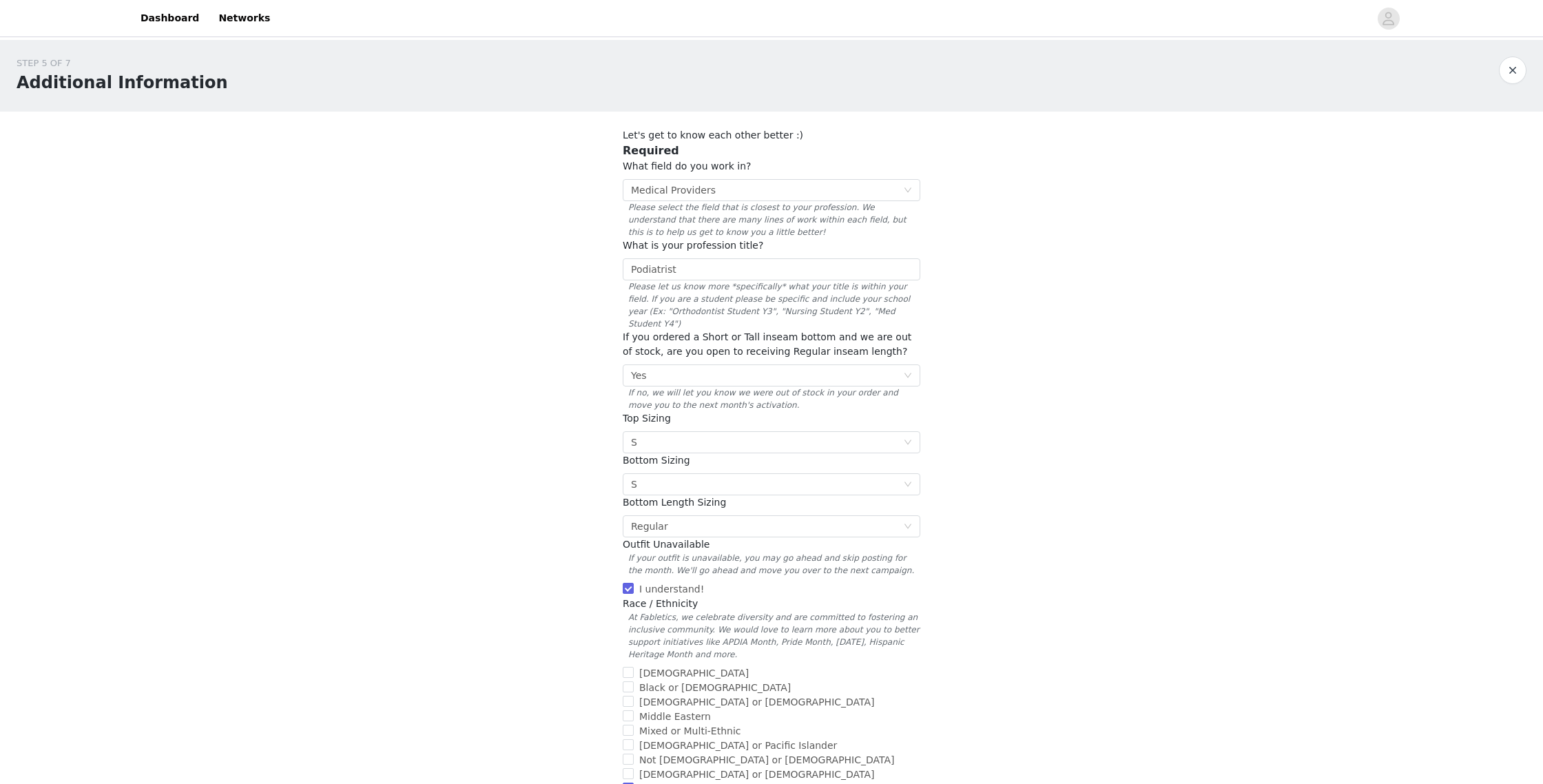
scroll to position [248, 0]
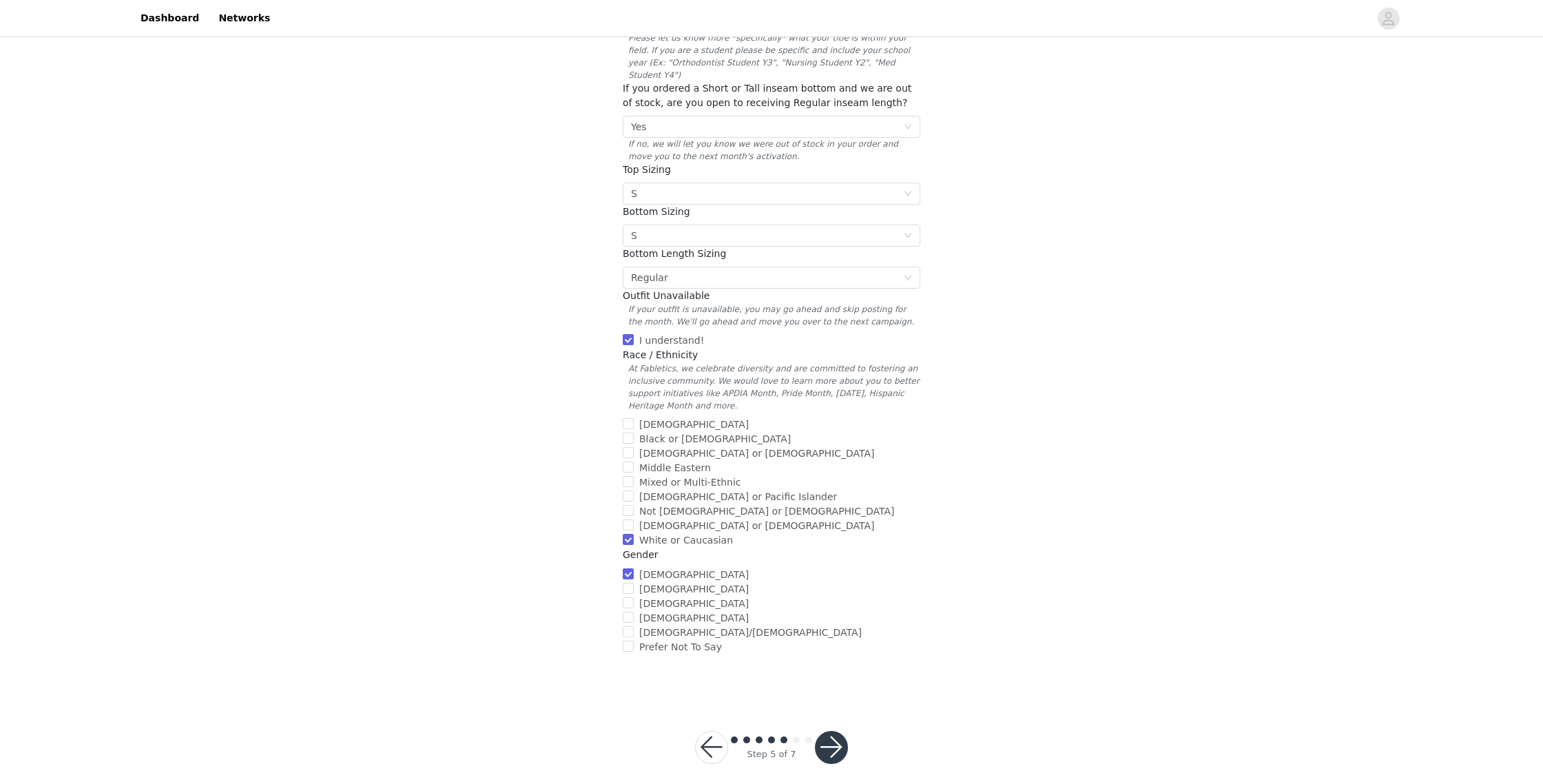
click at [831, 737] on button "button" at bounding box center [831, 747] width 33 height 33
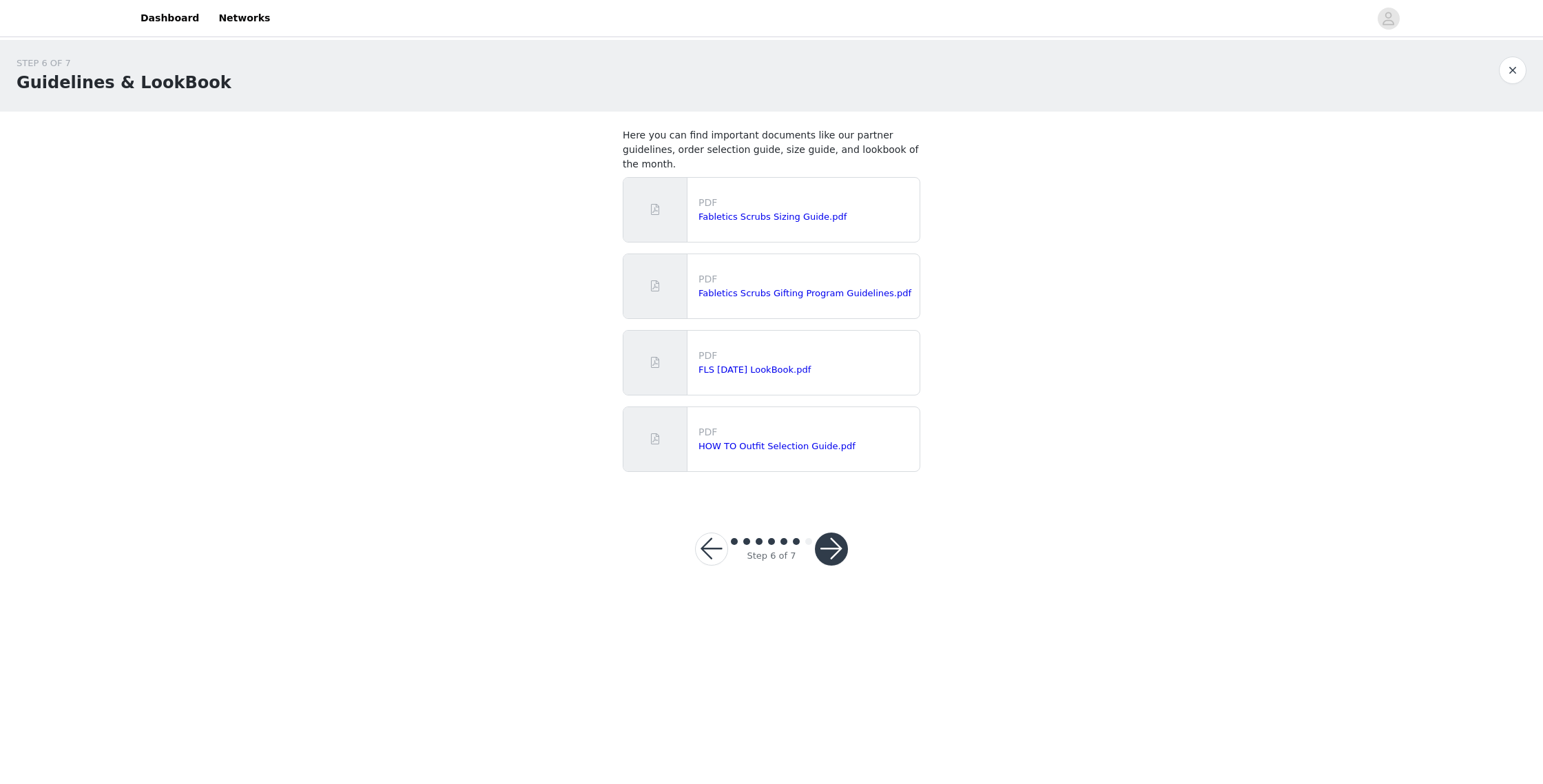
click at [833, 532] on button "button" at bounding box center [831, 548] width 33 height 33
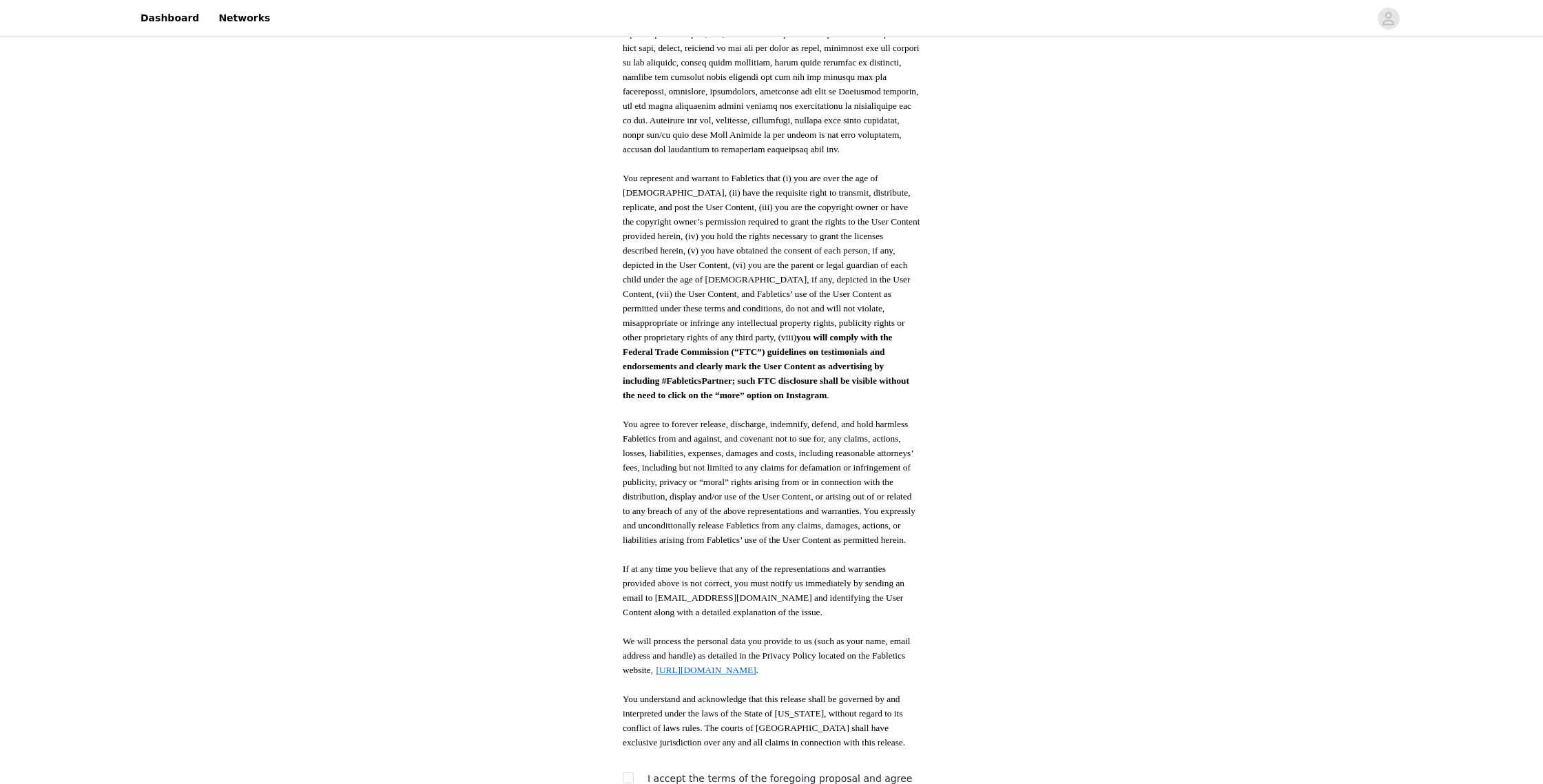
scroll to position [460, 0]
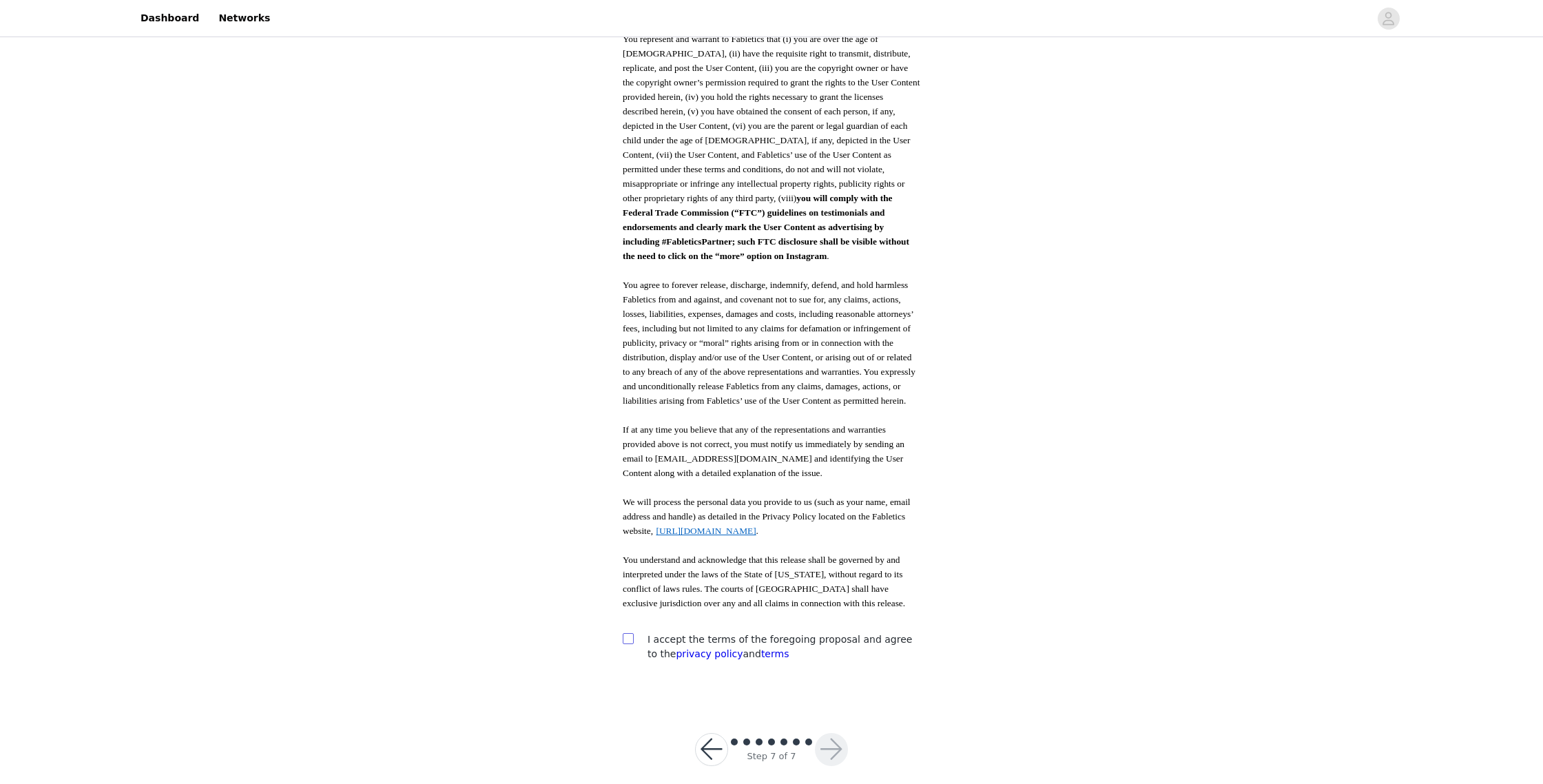
drag, startPoint x: 630, startPoint y: 627, endPoint x: 650, endPoint y: 647, distance: 28.3
click at [630, 633] on input "checkbox" at bounding box center [627, 637] width 10 height 10
checkbox input "true"
click at [843, 736] on button "button" at bounding box center [831, 750] width 33 height 33
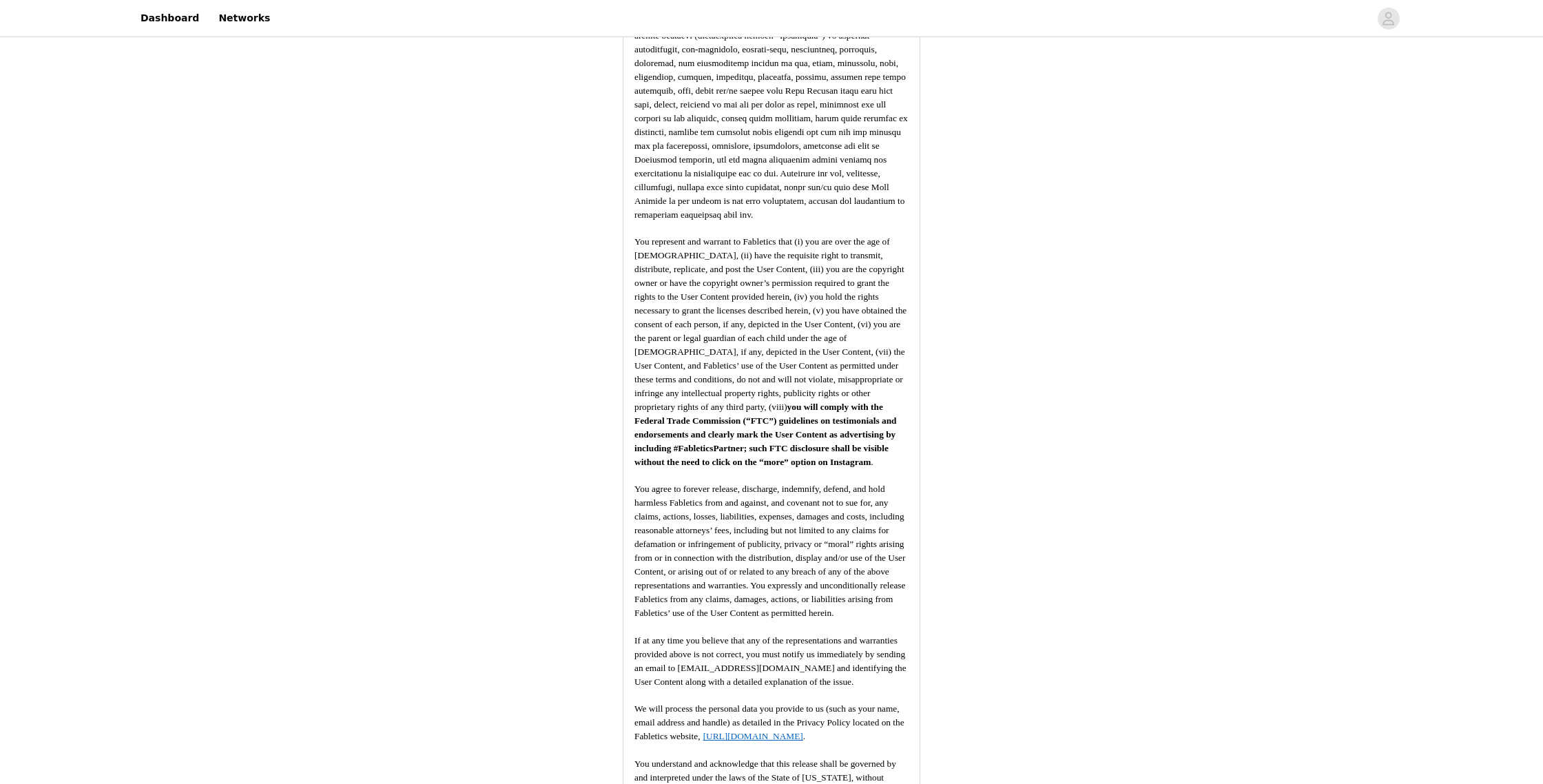
scroll to position [1851, 0]
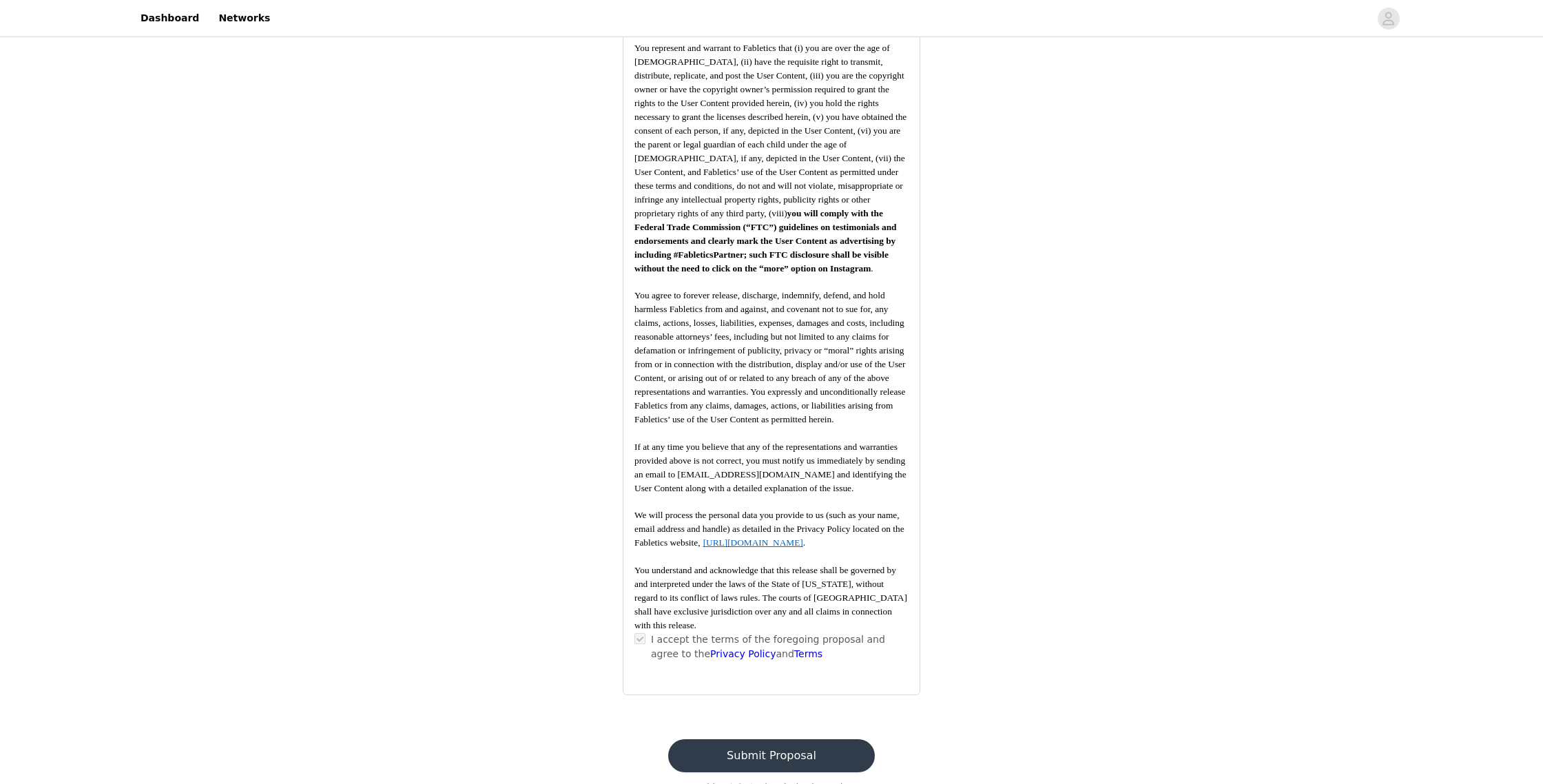
click at [799, 739] on button "Submit Proposal" at bounding box center [771, 755] width 206 height 33
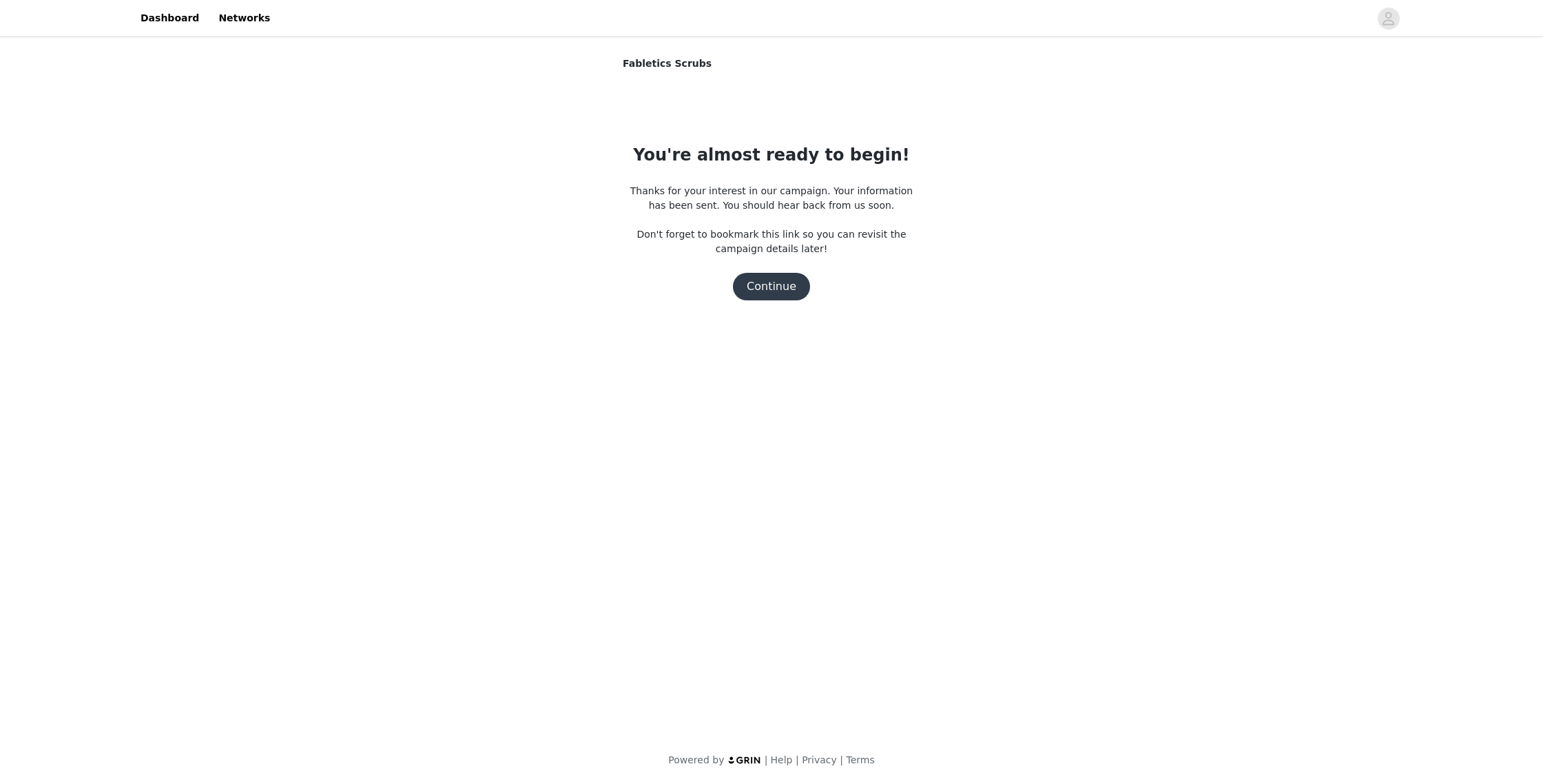
click at [780, 290] on button "Continue" at bounding box center [772, 286] width 77 height 27
